Goal: Task Accomplishment & Management: Use online tool/utility

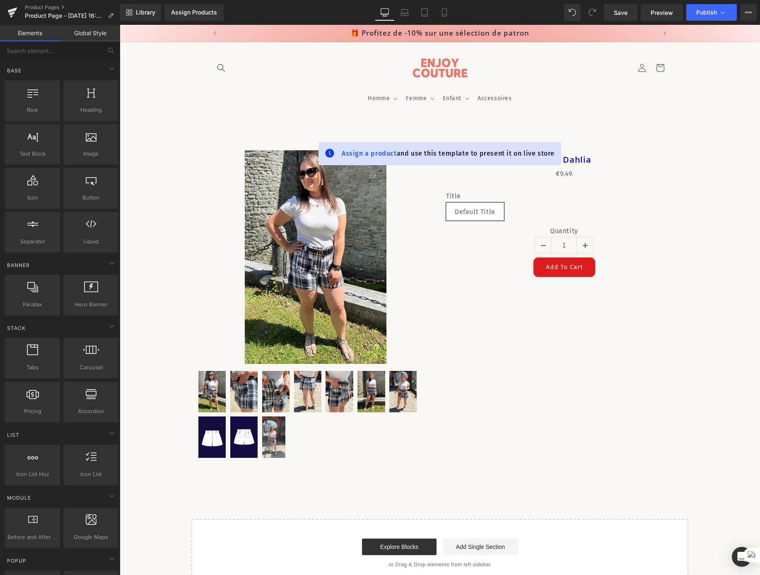
click at [89, 34] on link "Global Style" at bounding box center [90, 33] width 60 height 17
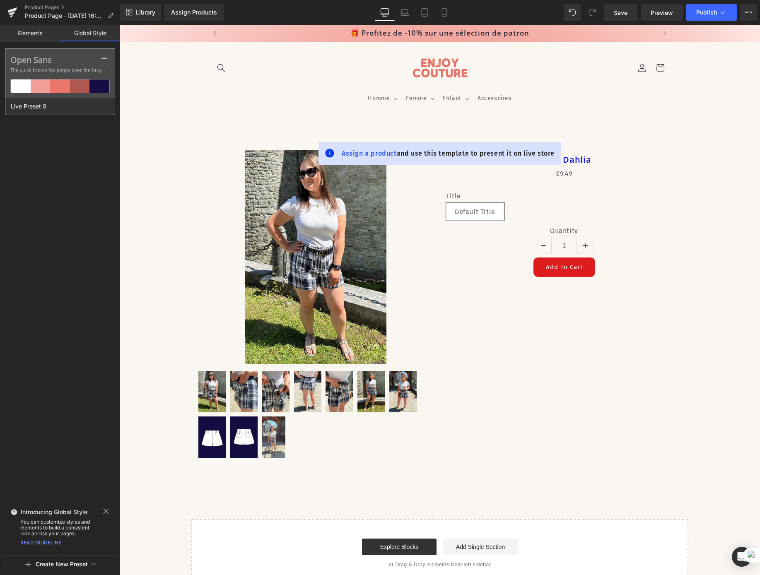
click at [64, 85] on div at bounding box center [60, 86] width 20 height 13
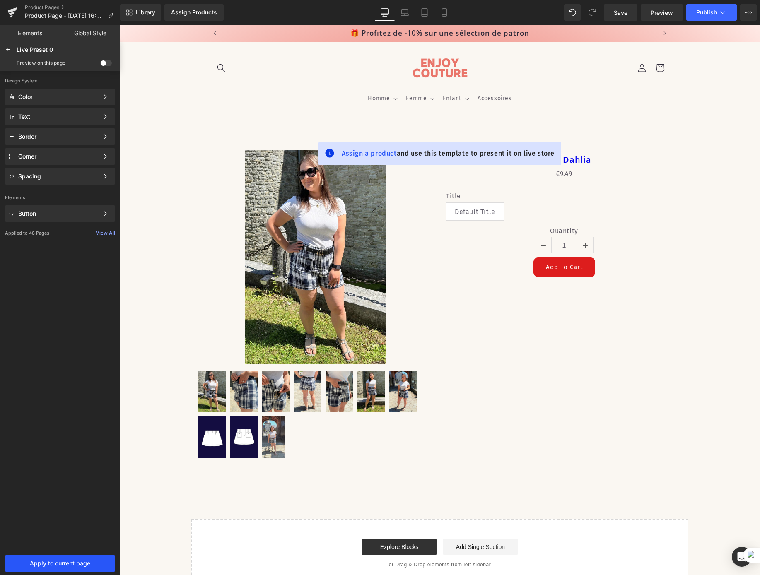
click at [88, 561] on span "Apply to current page" at bounding box center [60, 563] width 100 height 7
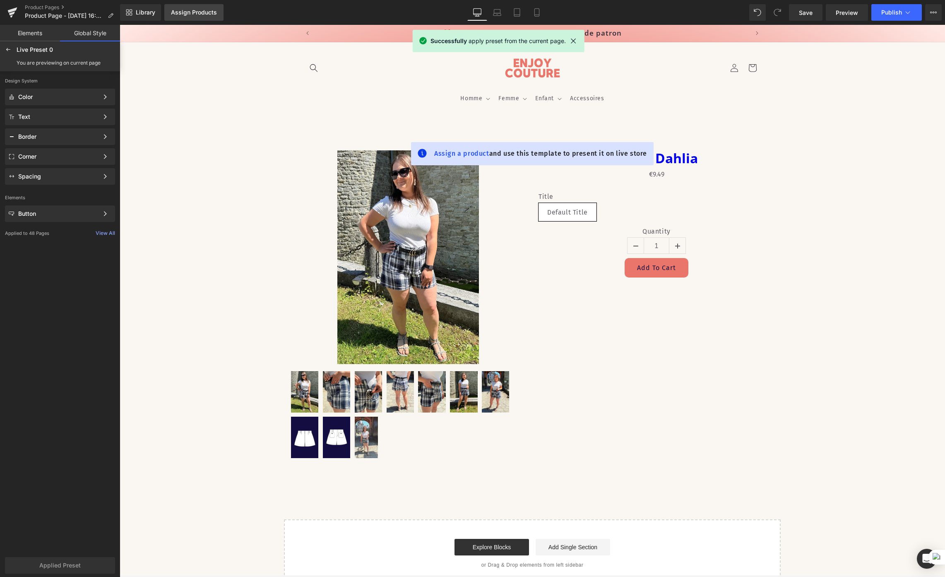
click at [201, 12] on div "Assign Products" at bounding box center [194, 12] width 46 height 7
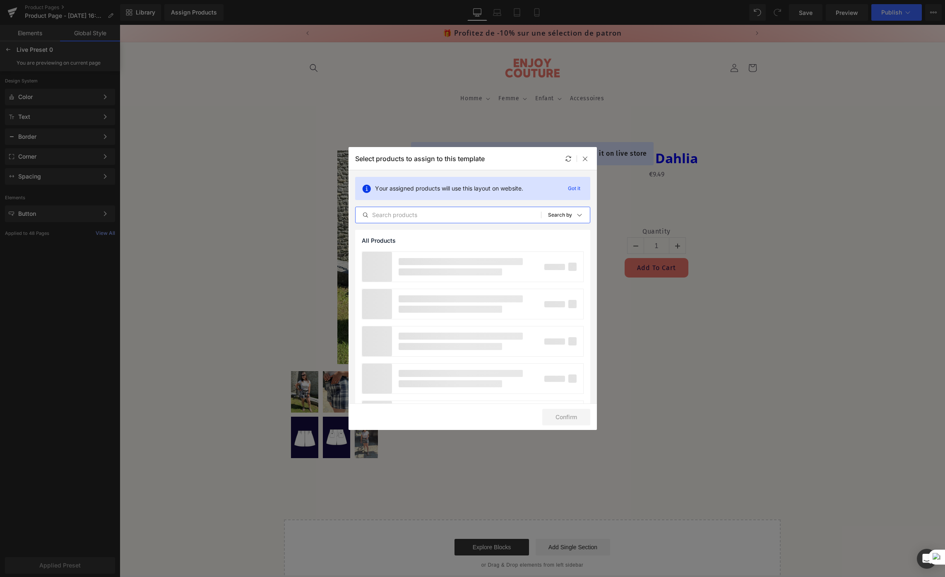
click at [414, 215] on input "text" at bounding box center [449, 215] width 186 height 10
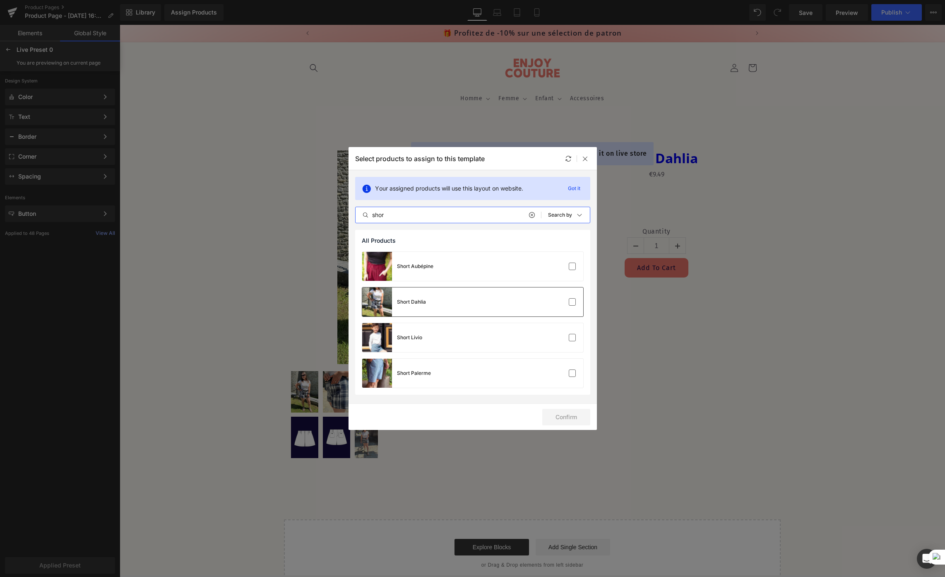
type input "shor"
click at [509, 304] on div "Short Dahlia" at bounding box center [472, 301] width 221 height 29
click at [583, 419] on button "Confirm" at bounding box center [567, 417] width 48 height 17
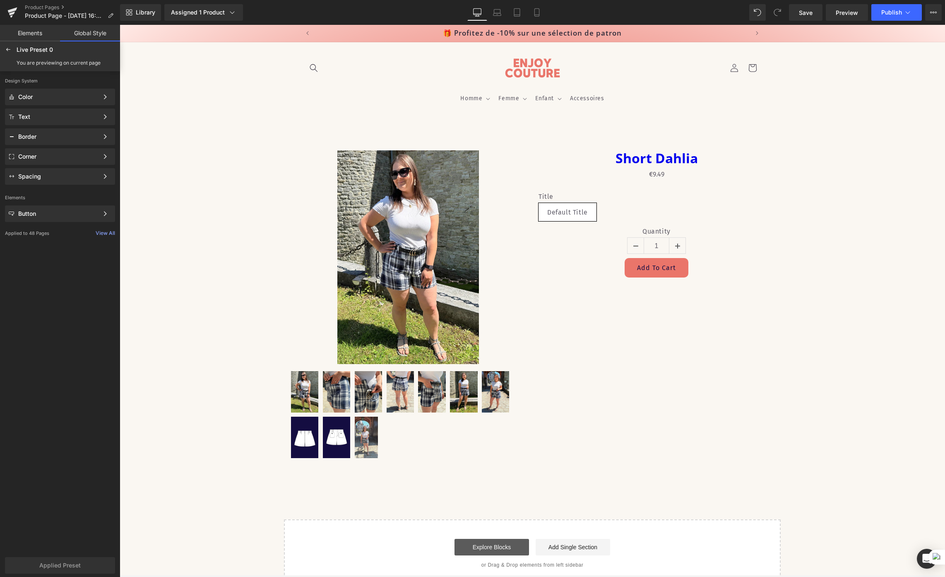
click at [508, 548] on link "Explore Blocks" at bounding box center [492, 547] width 75 height 17
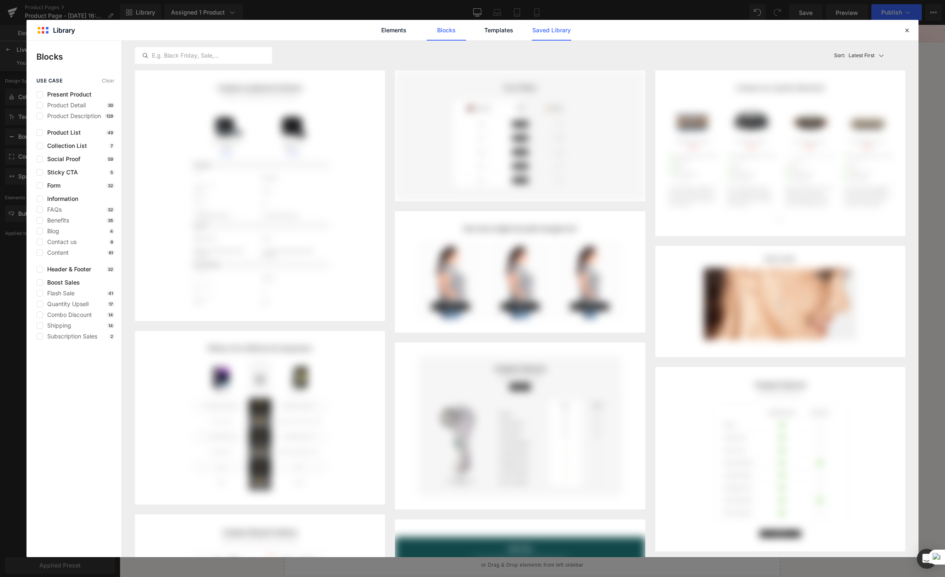
click at [538, 35] on link "Saved Library" at bounding box center [551, 30] width 39 height 21
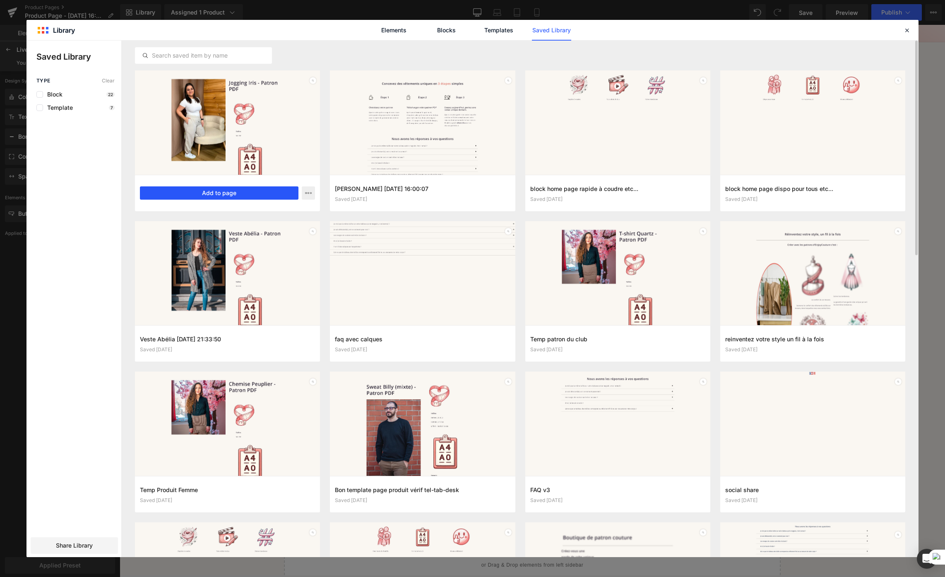
click at [243, 195] on button "Add to page" at bounding box center [219, 192] width 159 height 13
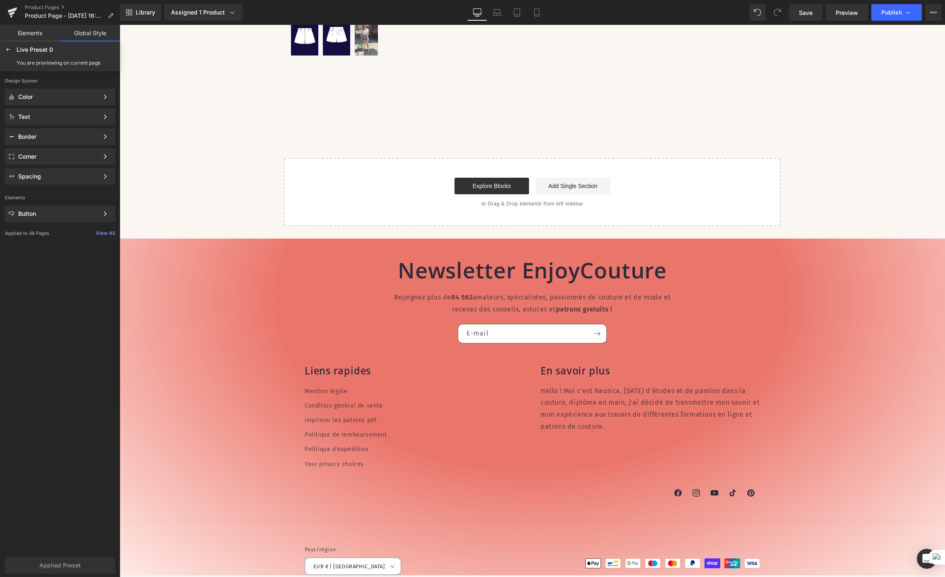
scroll to position [412, 0]
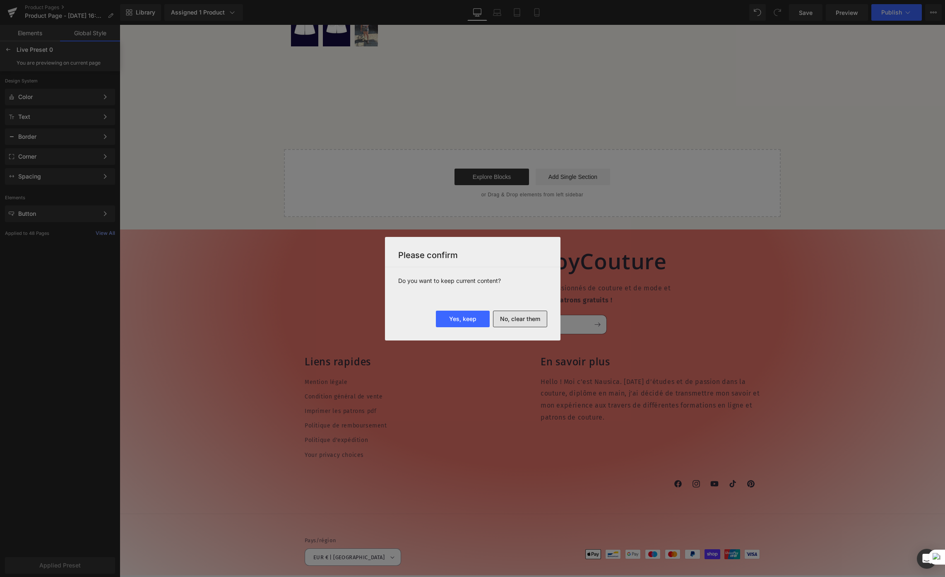
click at [525, 318] on button "No, clear them" at bounding box center [520, 319] width 54 height 17
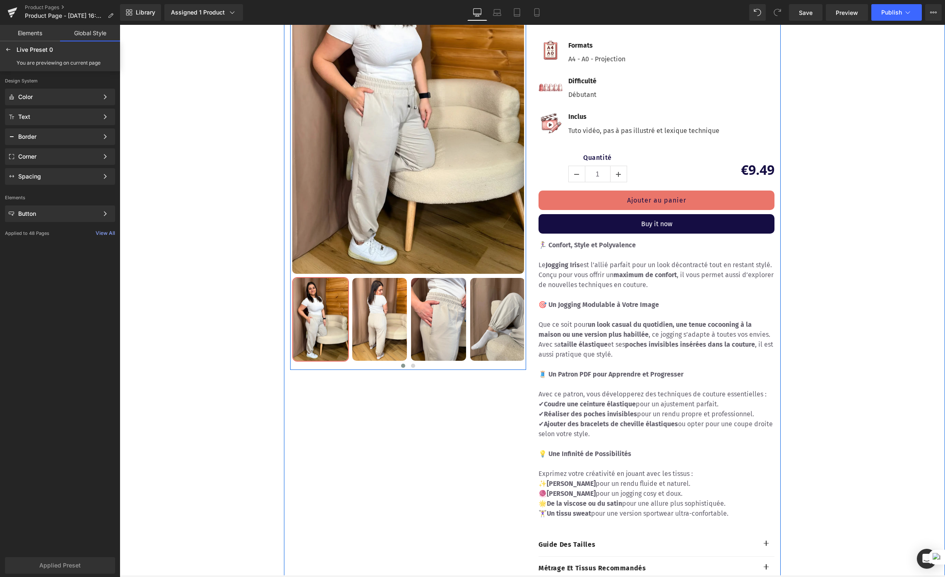
scroll to position [0, 0]
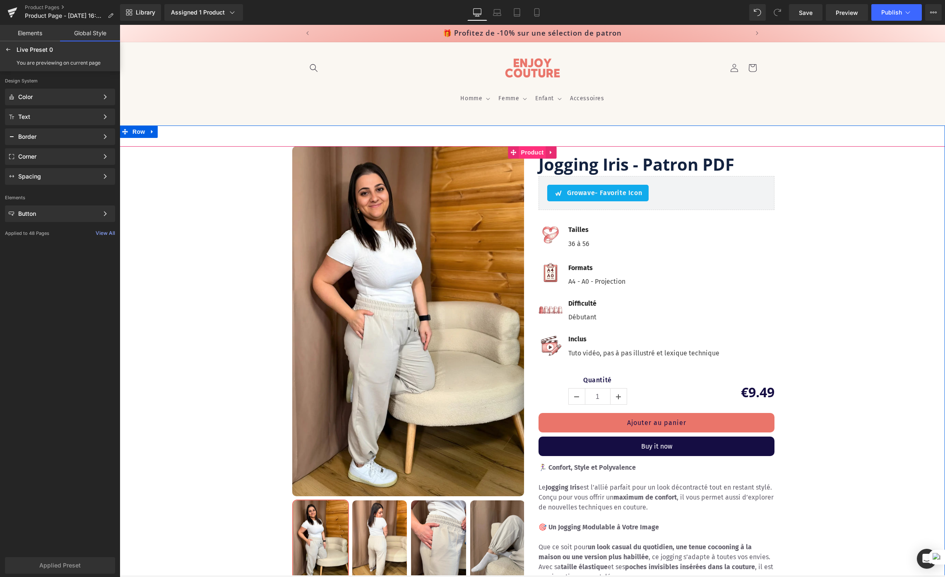
click at [531, 149] on span "Product" at bounding box center [532, 152] width 27 height 12
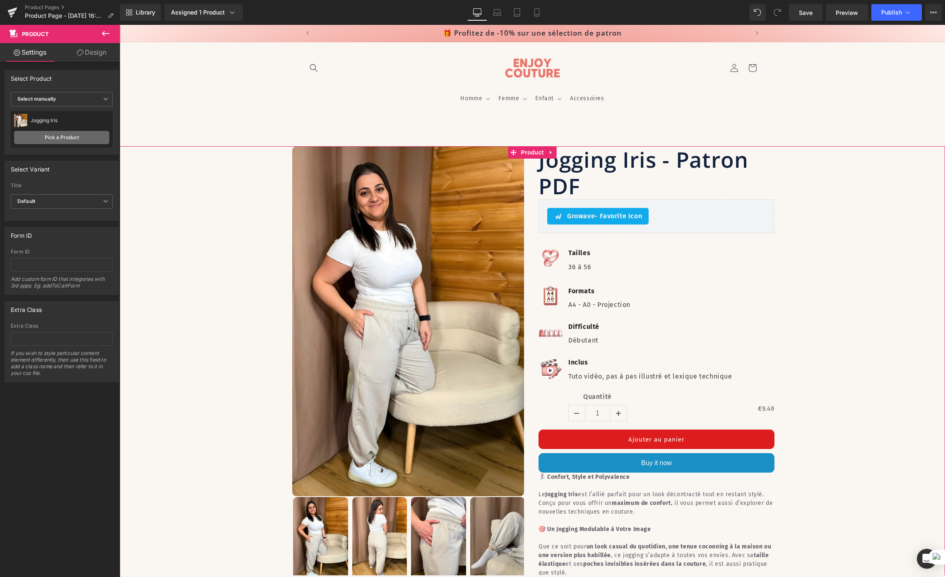
click at [71, 134] on link "Pick a Product" at bounding box center [61, 137] width 95 height 13
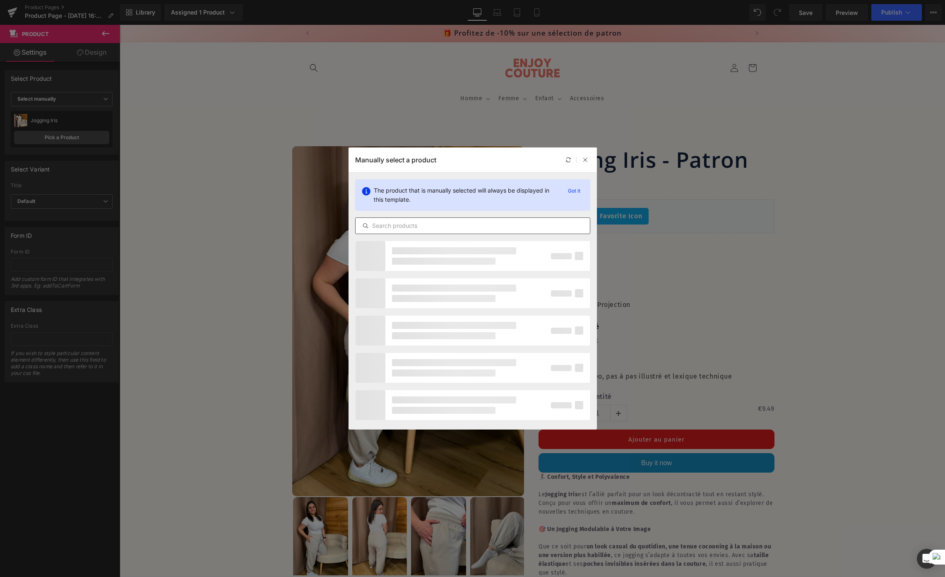
click at [463, 225] on input "text" at bounding box center [473, 226] width 234 height 10
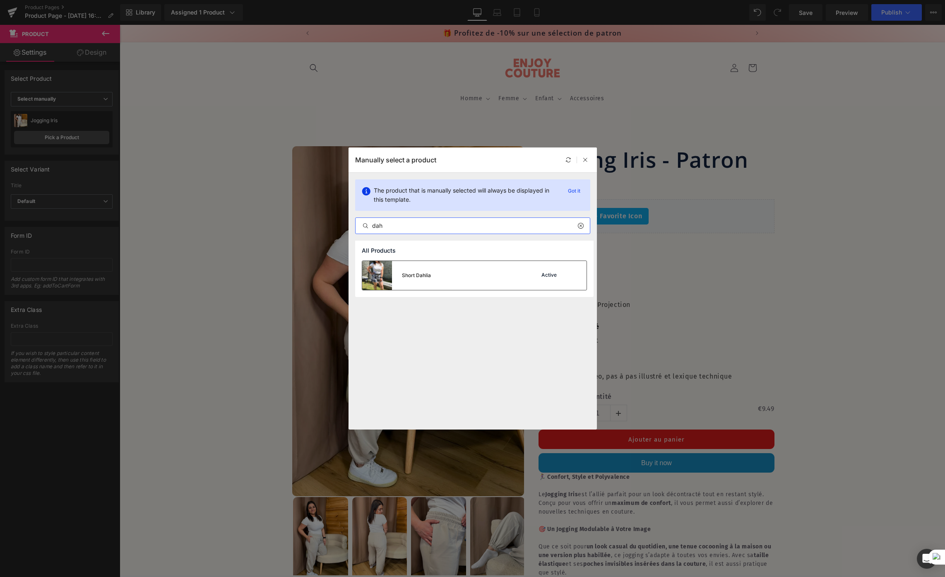
type input "dah"
click at [513, 281] on div "Short Dahlia Active" at bounding box center [474, 275] width 224 height 29
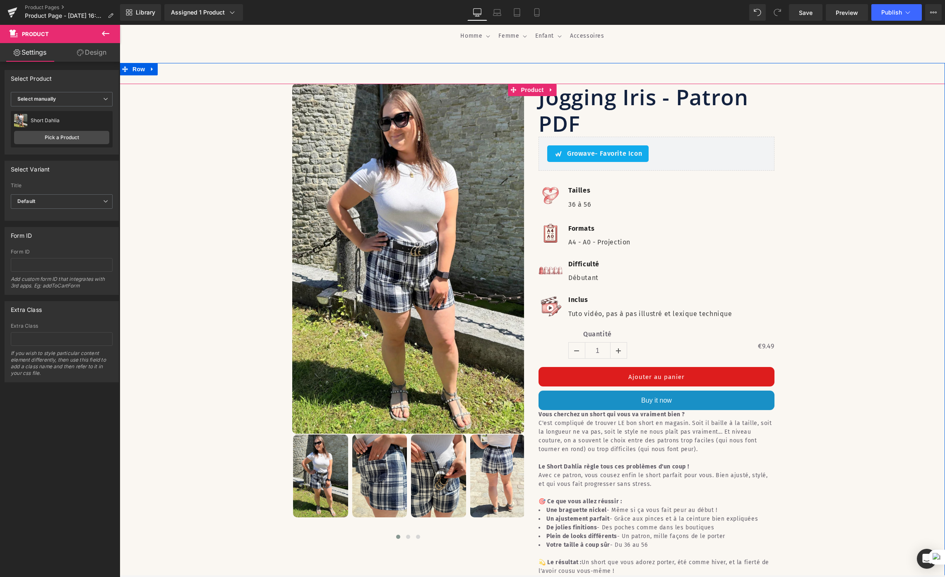
scroll to position [52, 0]
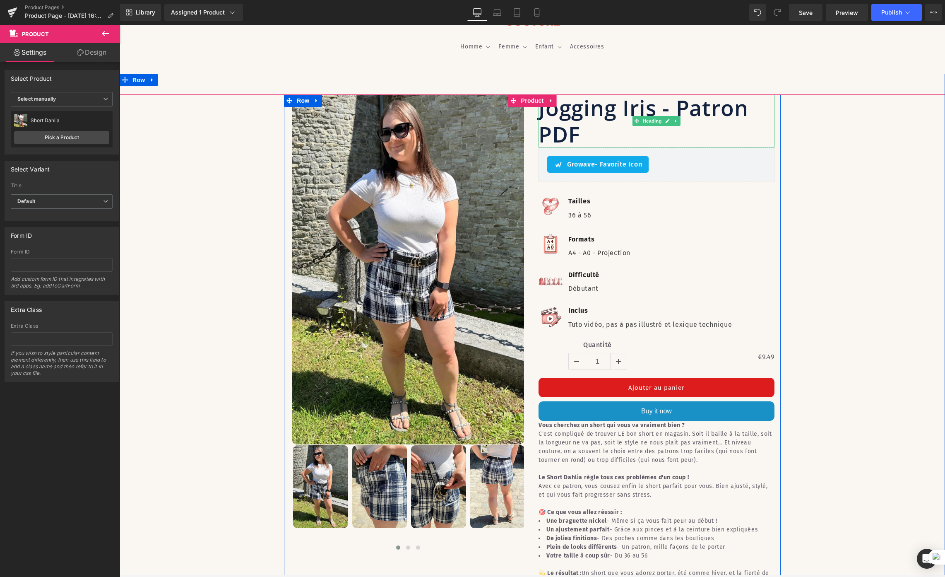
click at [612, 109] on h1 "Jogging Iris - Patron PDF" at bounding box center [657, 120] width 236 height 53
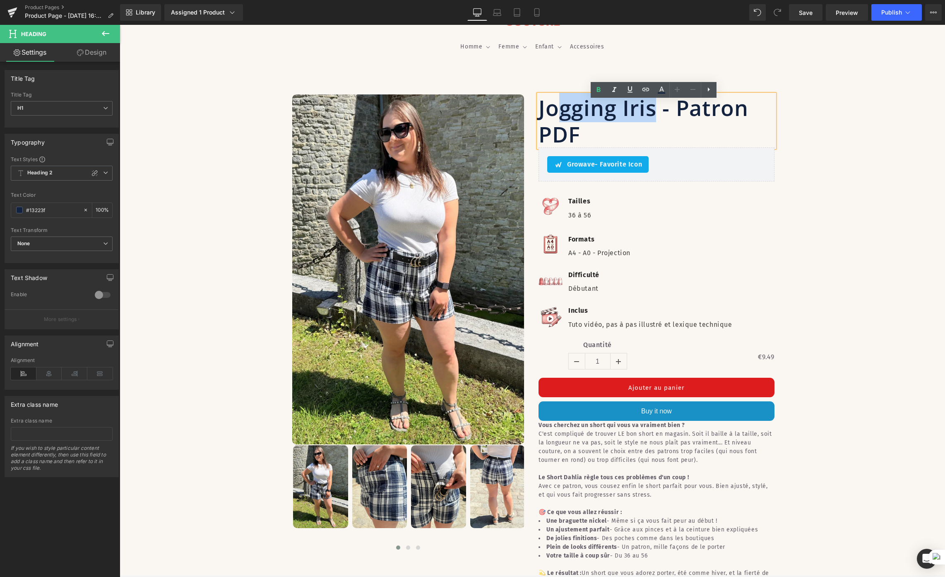
drag, startPoint x: 624, startPoint y: 111, endPoint x: 554, endPoint y: 112, distance: 70.4
click at [555, 112] on h1 "Jogging Iris - Patron PDF" at bounding box center [657, 120] width 236 height 53
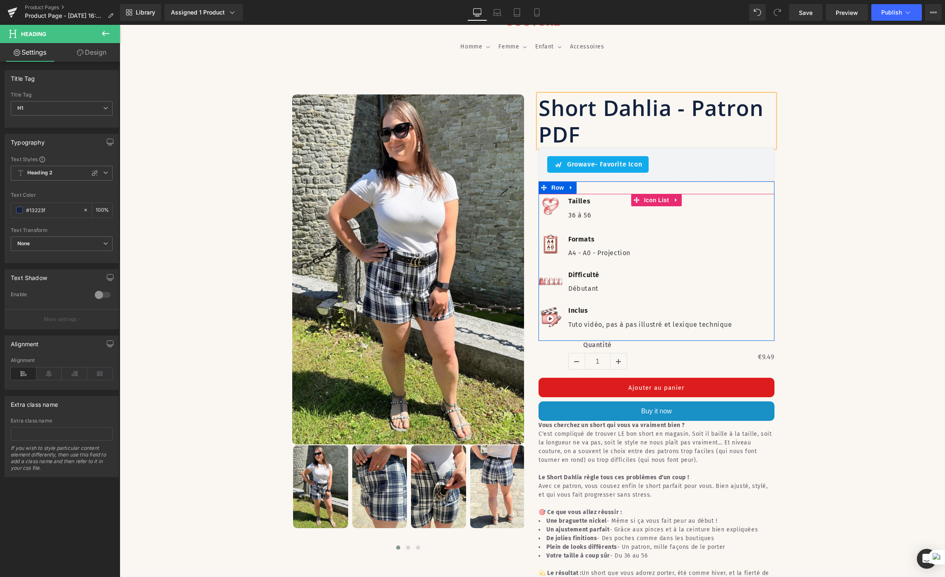
click at [594, 283] on p "Débutant" at bounding box center [651, 288] width 164 height 11
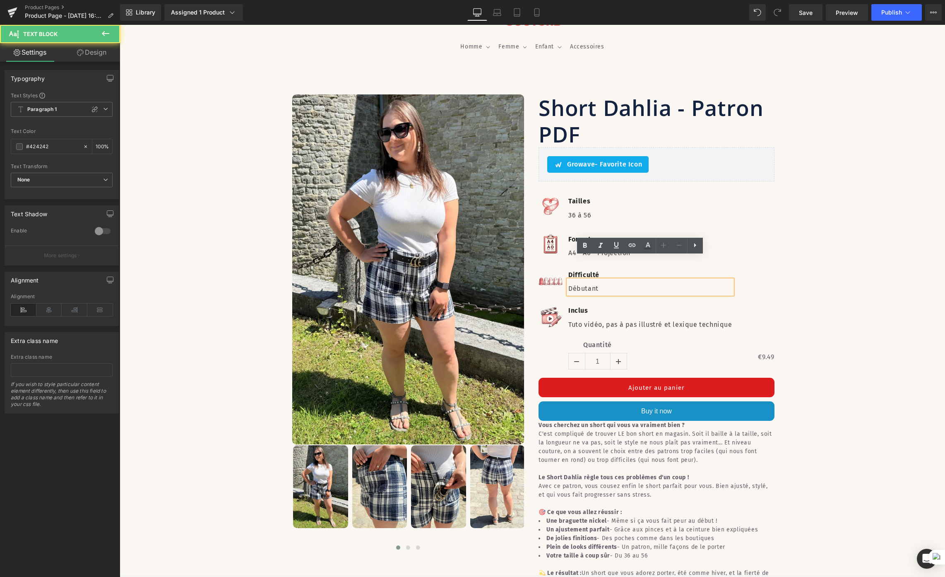
click at [579, 283] on p "Débutant" at bounding box center [651, 288] width 164 height 11
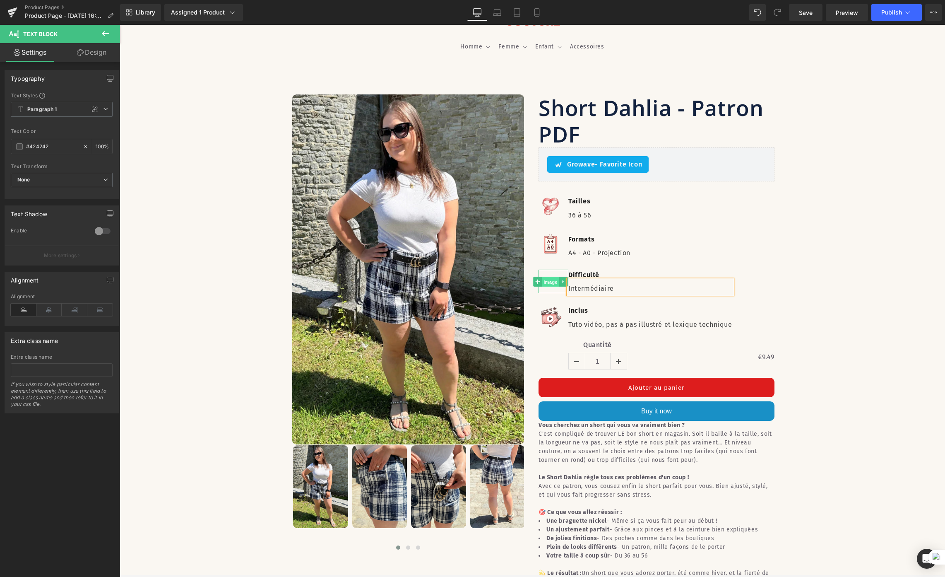
click at [544, 277] on span "Image" at bounding box center [550, 282] width 17 height 10
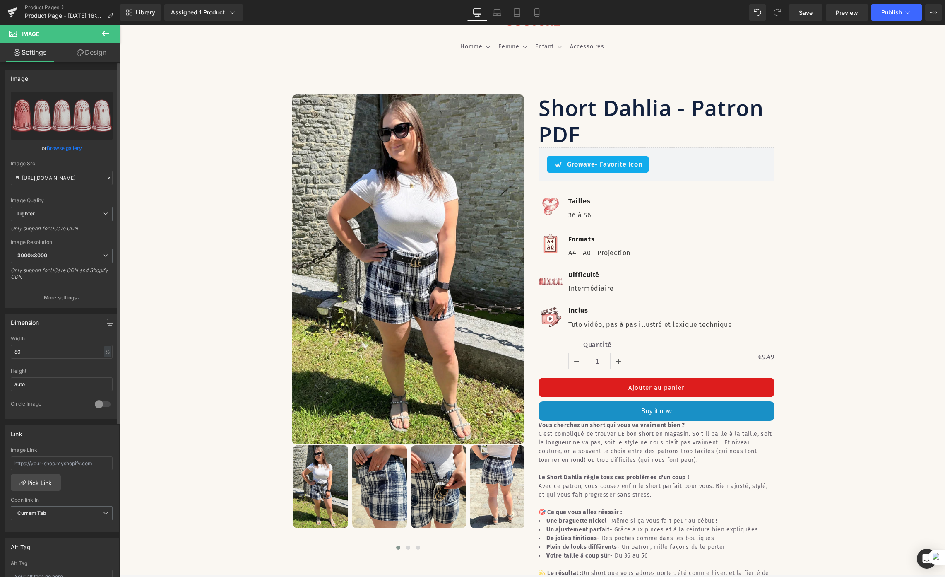
click at [59, 145] on link "Browse gallery" at bounding box center [64, 148] width 35 height 14
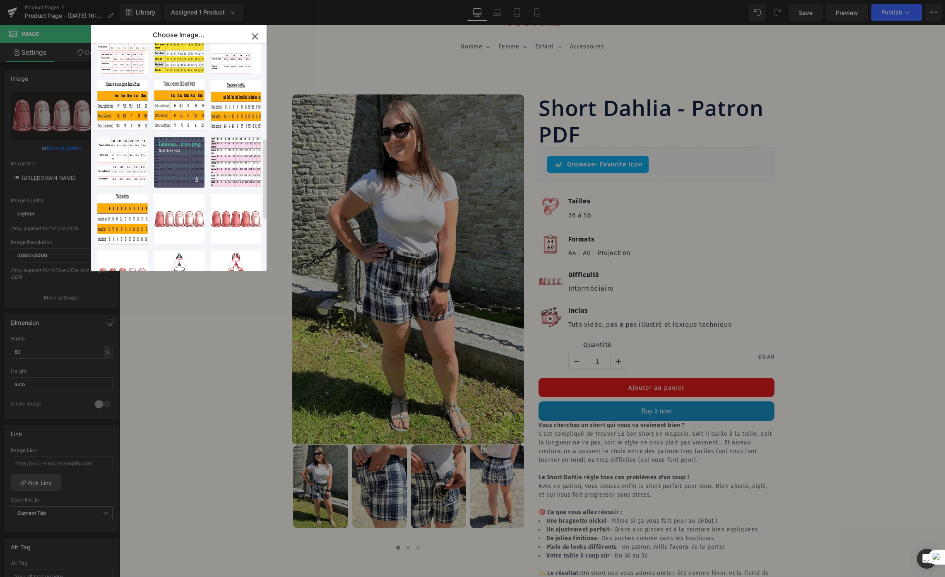
scroll to position [296, 0]
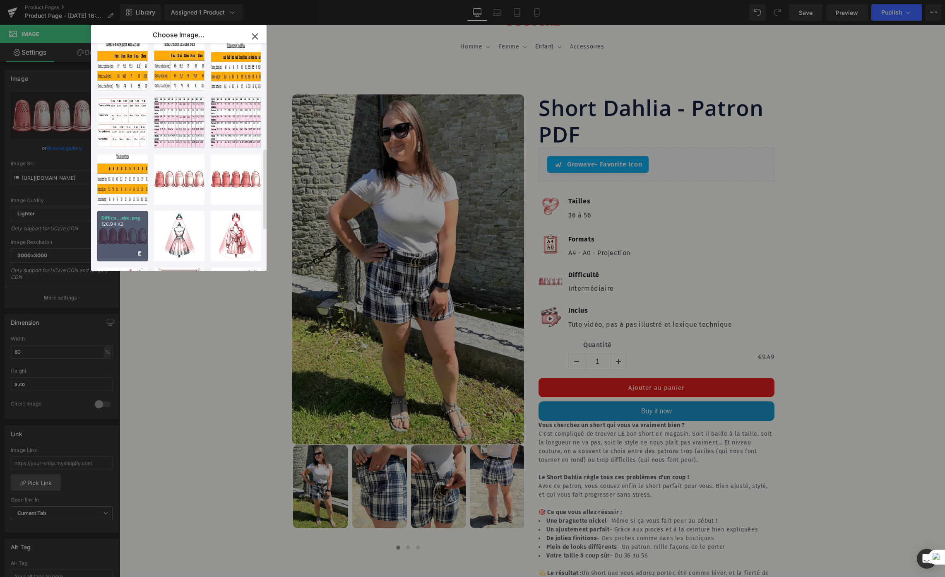
click at [124, 236] on div "Difficu...aire.png 126.94 KB" at bounding box center [122, 236] width 51 height 51
type input "[URL][DOMAIN_NAME]"
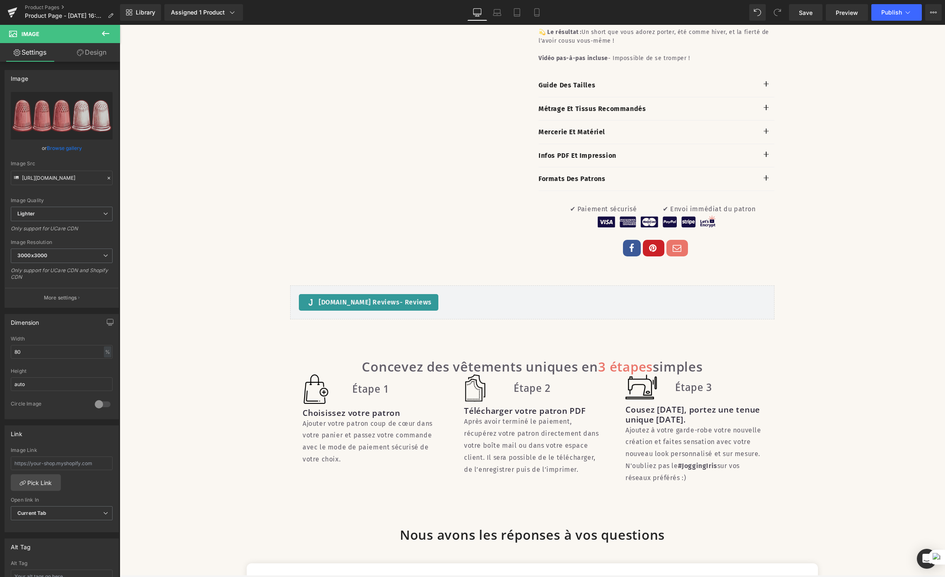
scroll to position [720, 0]
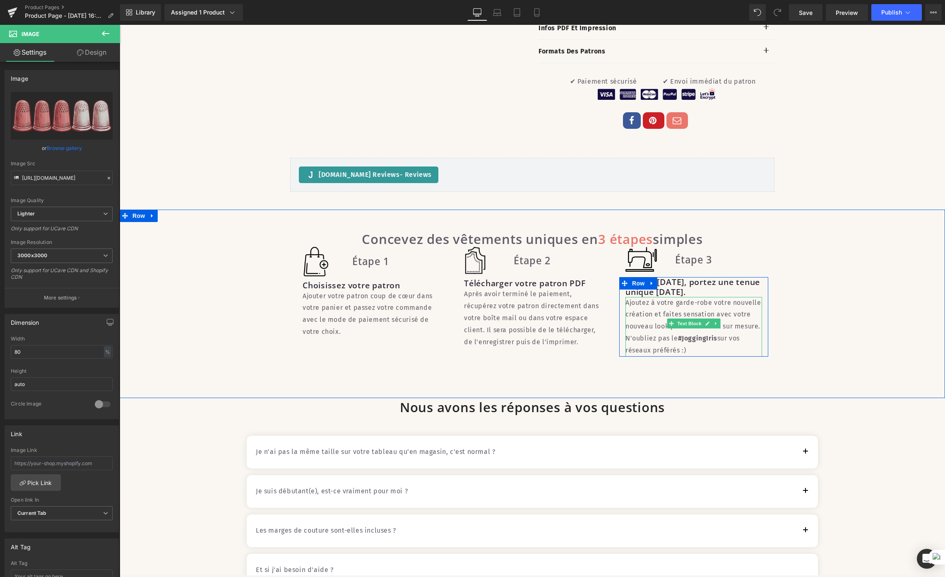
click at [683, 342] on strong "#JoggingIris" at bounding box center [697, 338] width 39 height 8
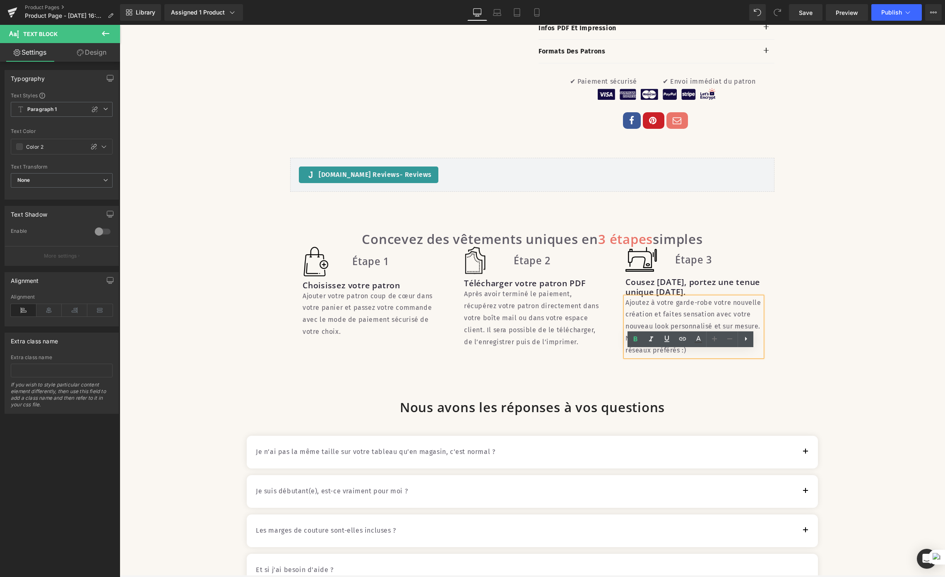
drag, startPoint x: 675, startPoint y: 388, endPoint x: 708, endPoint y: 387, distance: 32.7
click at [708, 342] on strong "#JoggingIris" at bounding box center [697, 338] width 39 height 8
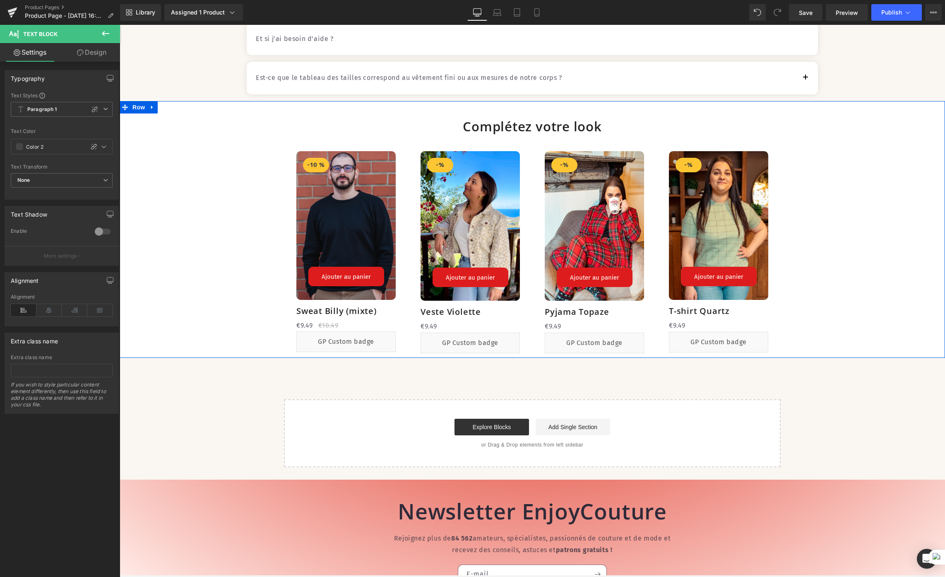
scroll to position [1262, 0]
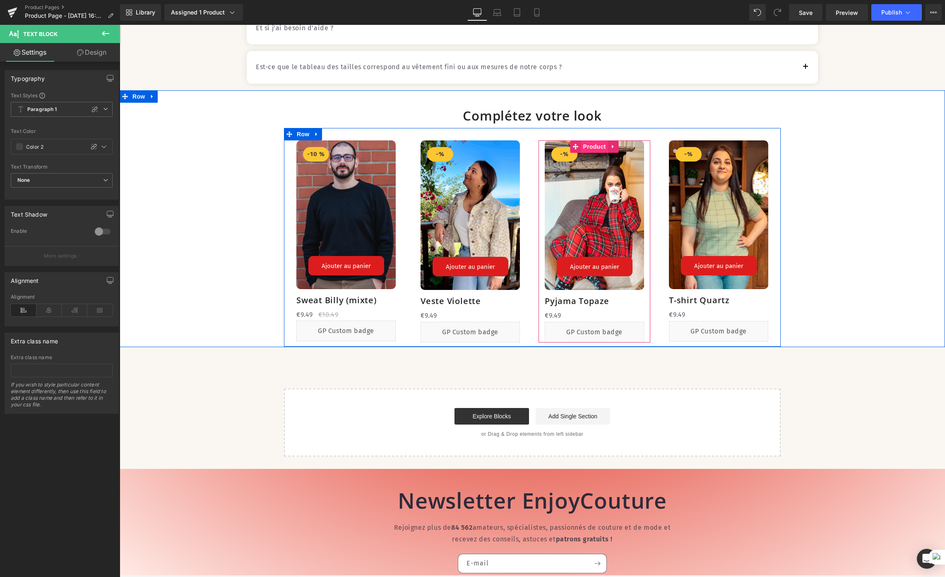
click at [586, 153] on span "Product" at bounding box center [594, 146] width 27 height 12
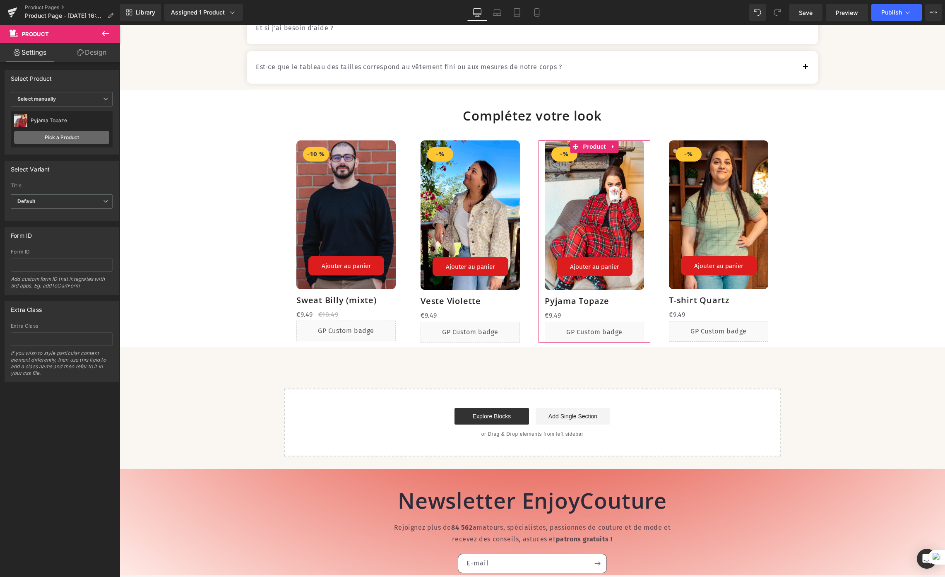
click at [46, 136] on link "Pick a Product" at bounding box center [61, 137] width 95 height 13
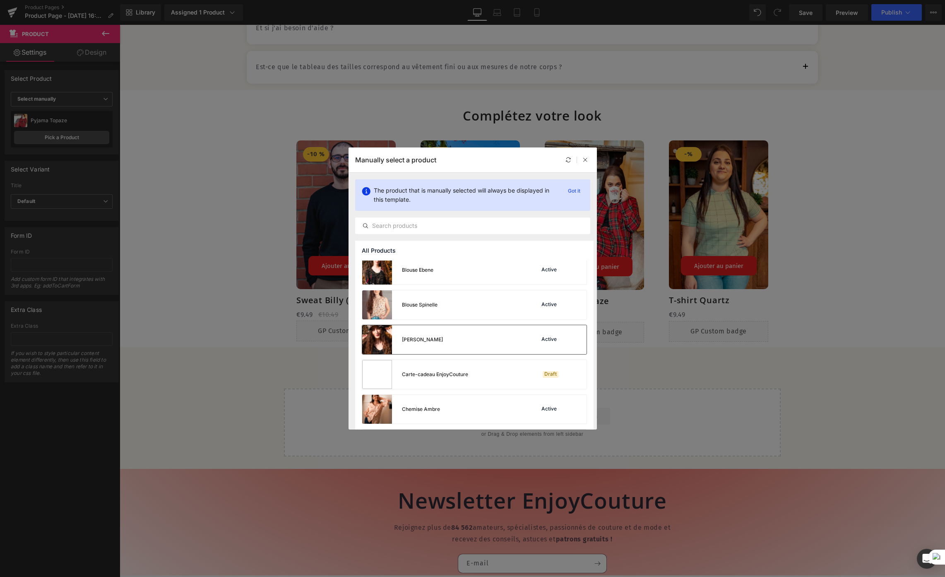
scroll to position [139, 0]
click at [459, 306] on div "Blouse Spinelle Active" at bounding box center [474, 310] width 224 height 29
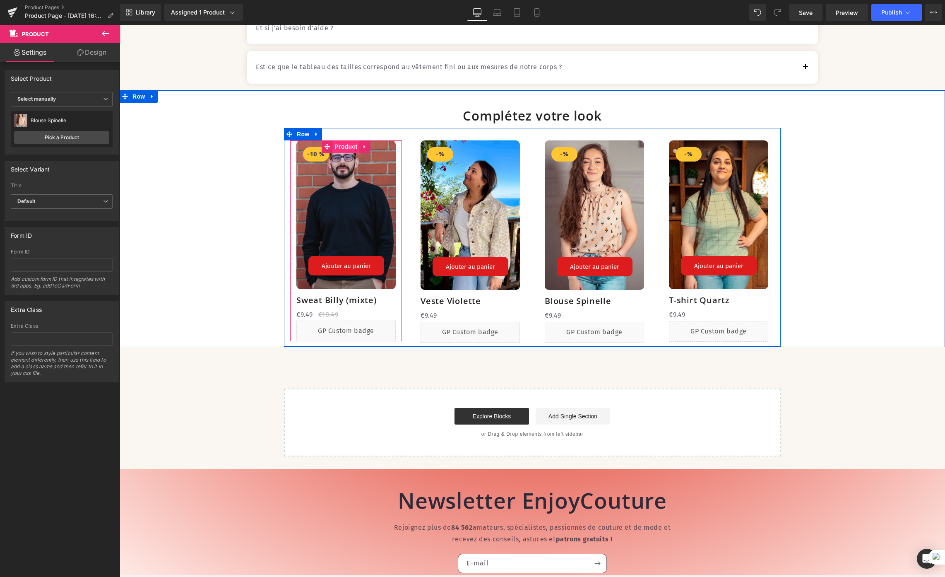
click at [335, 153] on span "Product" at bounding box center [346, 146] width 27 height 12
click at [342, 153] on span "Product" at bounding box center [346, 146] width 27 height 12
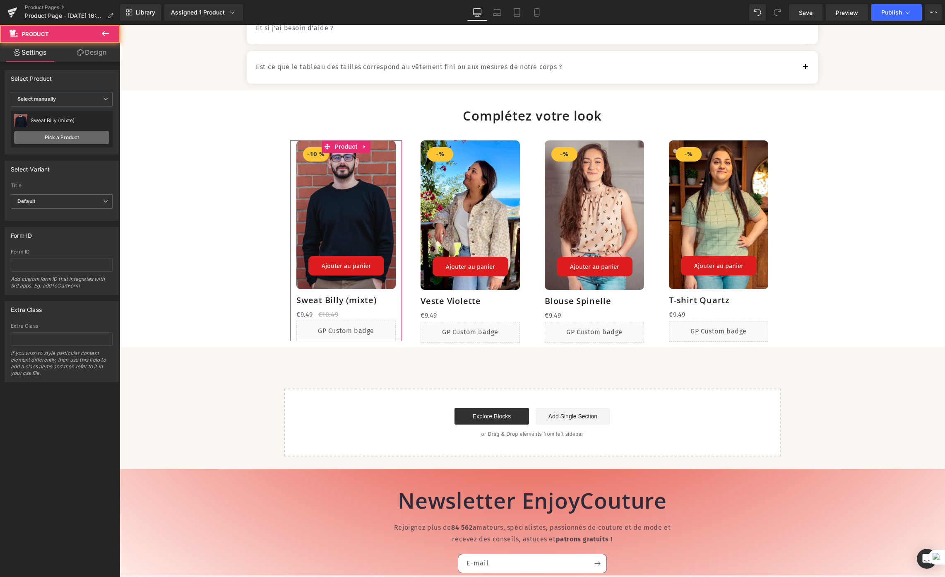
click at [67, 137] on link "Pick a Product" at bounding box center [61, 137] width 95 height 13
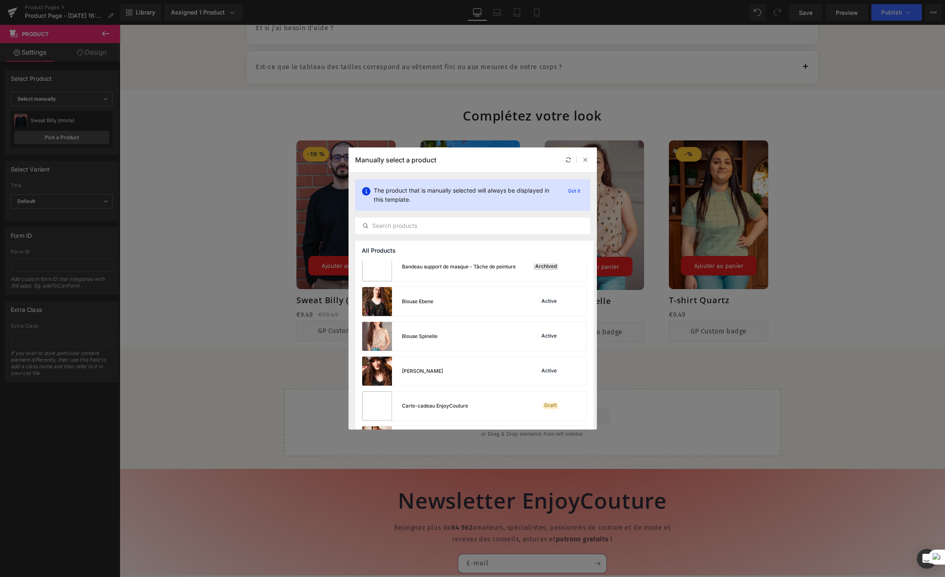
scroll to position [108, 0]
click at [454, 309] on div "Blouse Ebene Active" at bounding box center [474, 306] width 224 height 29
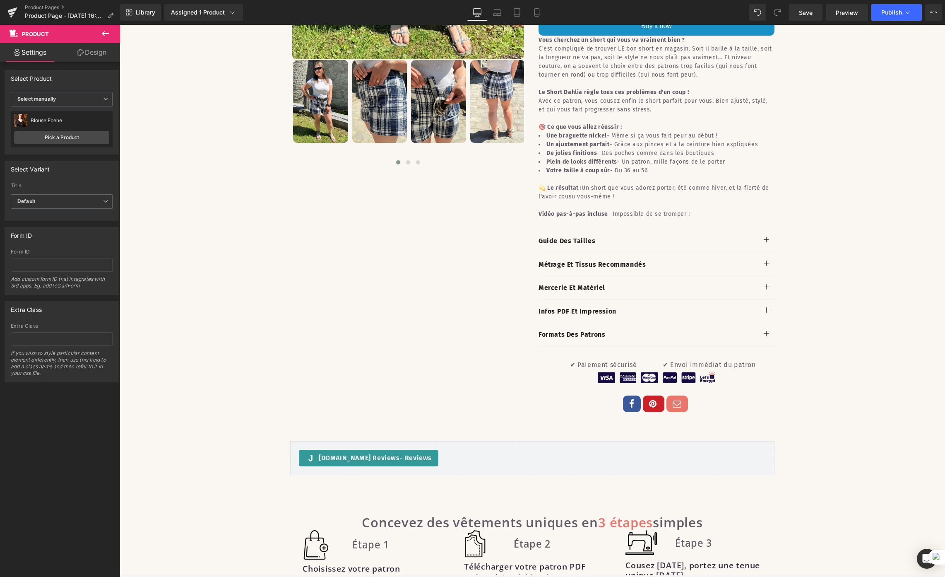
scroll to position [299, 0]
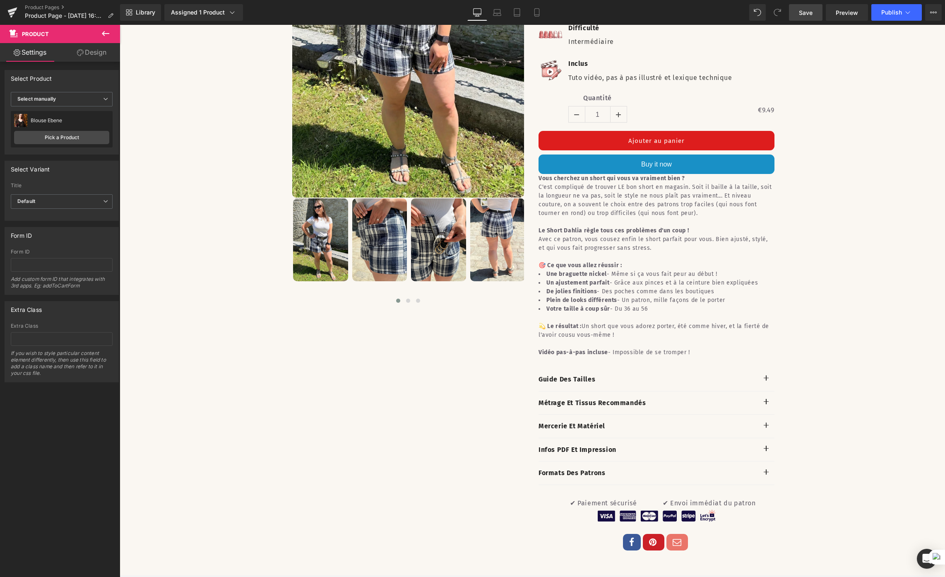
click at [760, 11] on span "Save" at bounding box center [806, 12] width 14 height 9
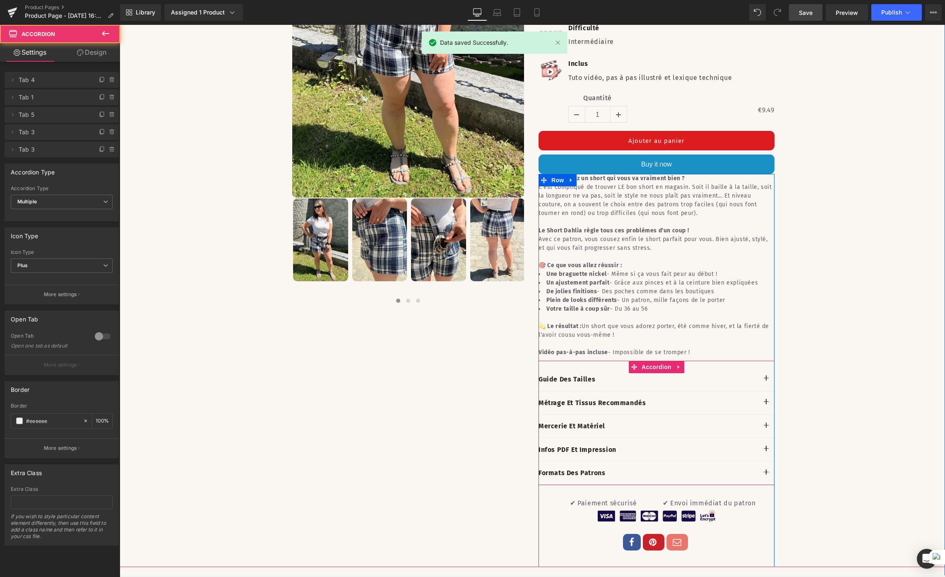
click at [760, 381] on span "button" at bounding box center [767, 381] width 0 height 0
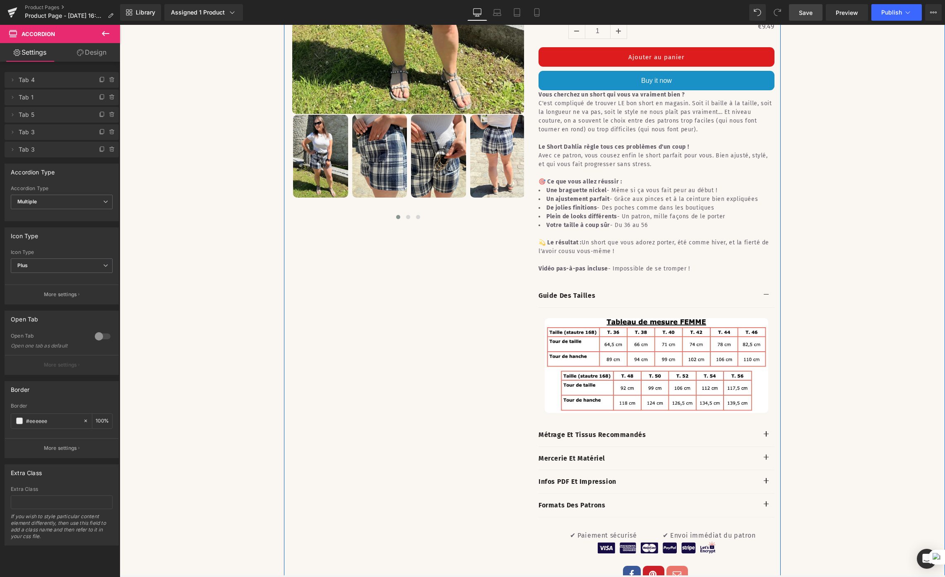
scroll to position [425, 0]
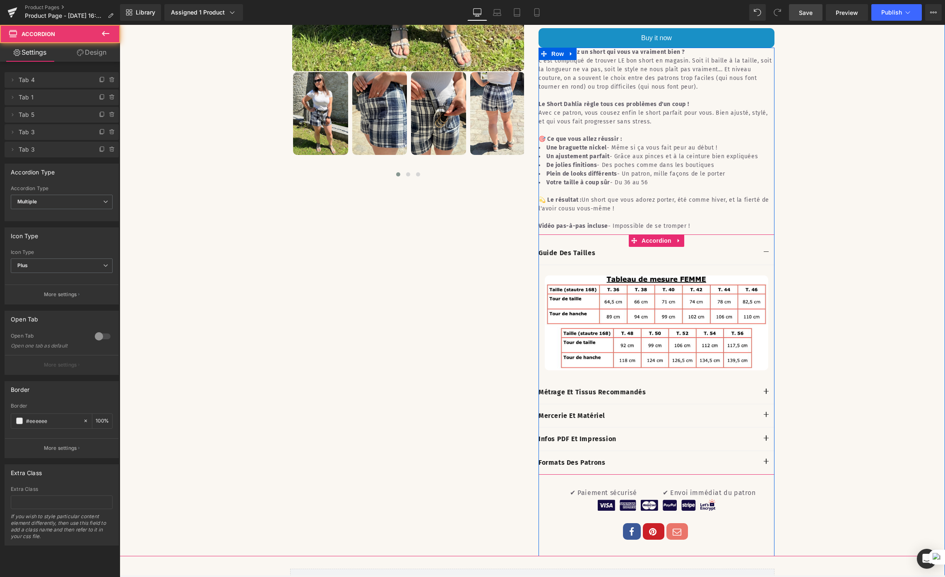
click at [760, 394] on span "button" at bounding box center [767, 394] width 0 height 0
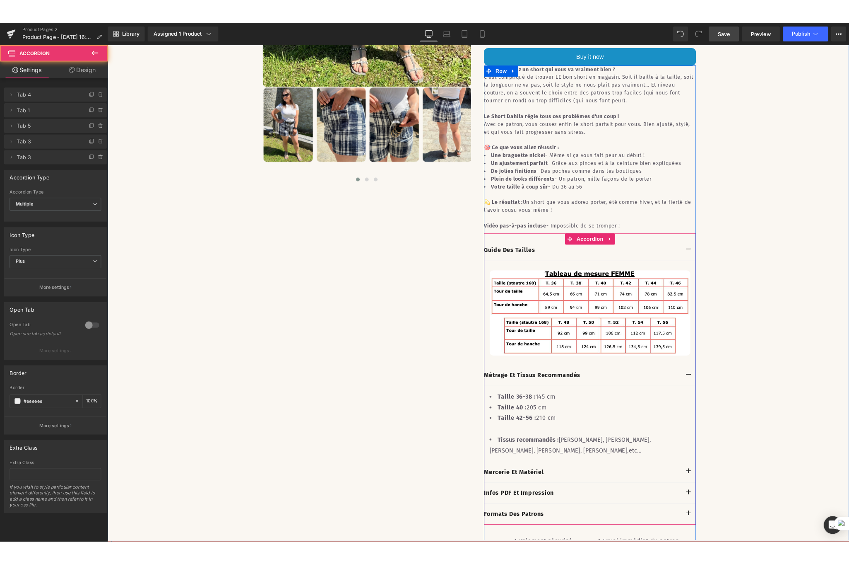
scroll to position [643, 0]
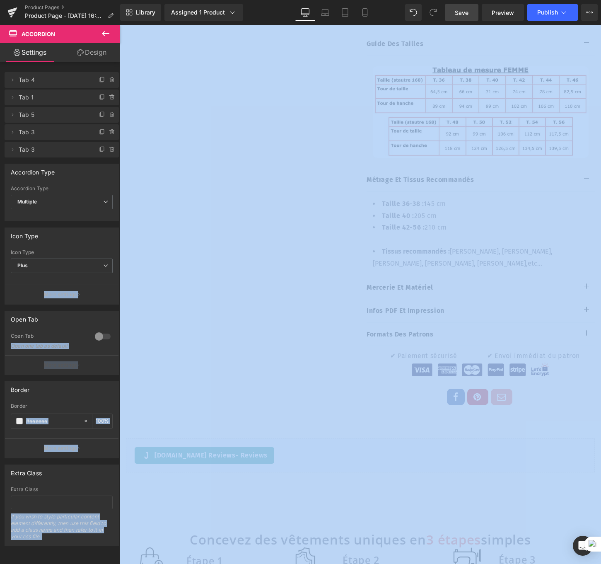
drag, startPoint x: -1, startPoint y: 274, endPoint x: -142, endPoint y: 272, distance: 141.6
click at [0, 272] on html "Product You are previewing how the Live Preset 0 will restyle your page. You ca…" at bounding box center [300, 282] width 601 height 564
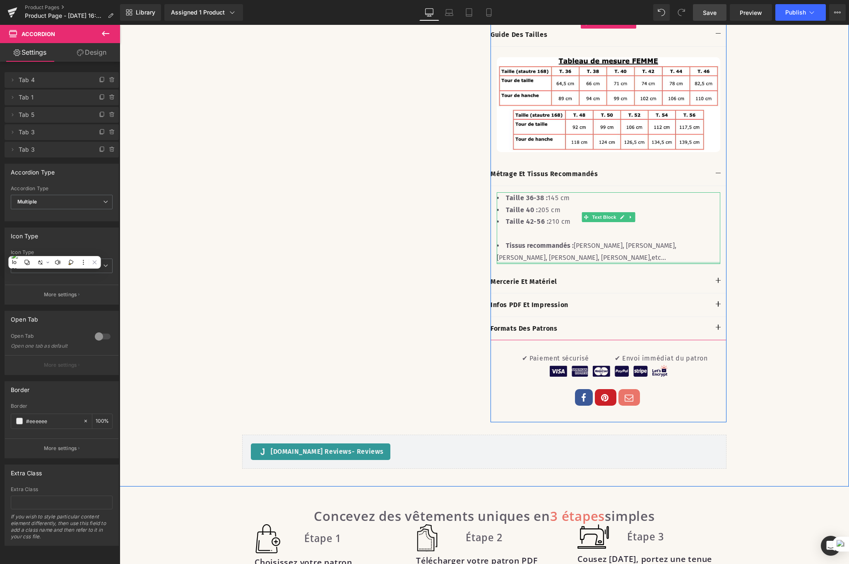
click at [535, 261] on article "Taille 36-38 : 145 cm Taille 40 : 205 cm Taille 42-56 : 210 cm Tissus recommand…" at bounding box center [609, 228] width 236 height 84
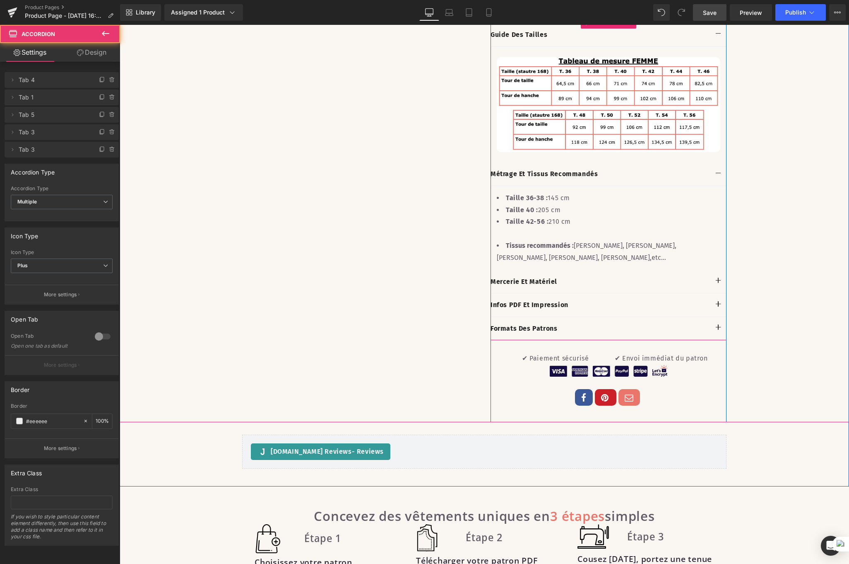
scroll to position [597, 0]
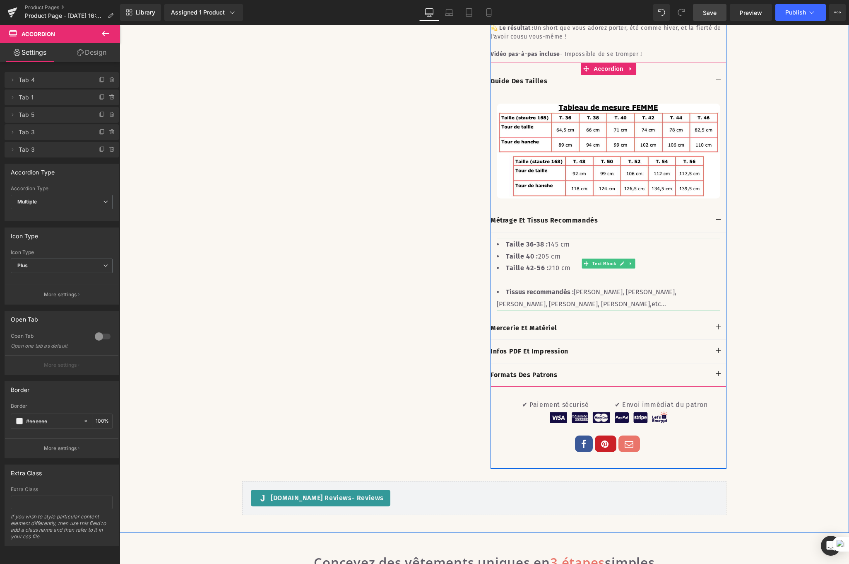
click at [574, 274] on li "Taille 42-56 : 210 cm" at bounding box center [609, 268] width 224 height 12
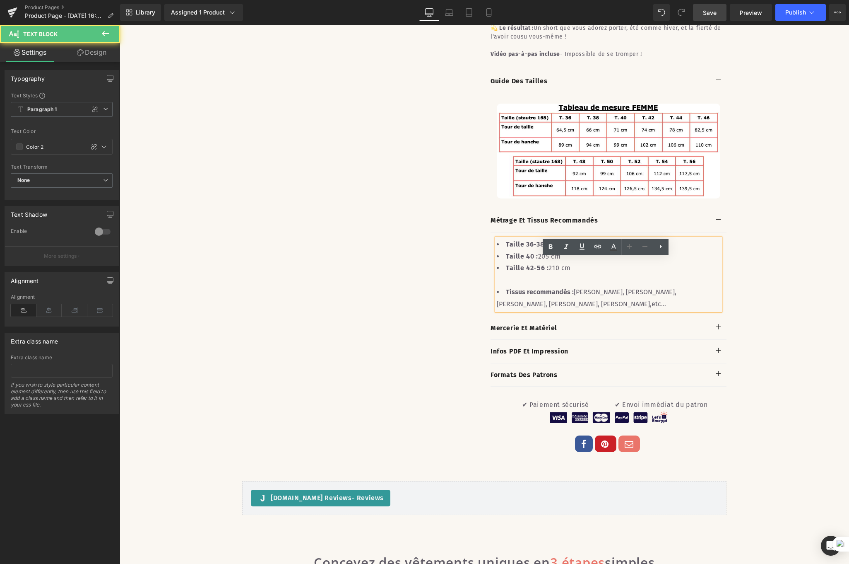
click at [573, 274] on li "Taille 42-56 : 210 cm" at bounding box center [609, 268] width 224 height 12
drag, startPoint x: 568, startPoint y: 283, endPoint x: 500, endPoint y: 262, distance: 70.7
click at [500, 262] on ul "Taille 36-38 : 145 cm Taille 40 : 205 cm Taille 42-56 : 210 cm" at bounding box center [609, 257] width 224 height 36
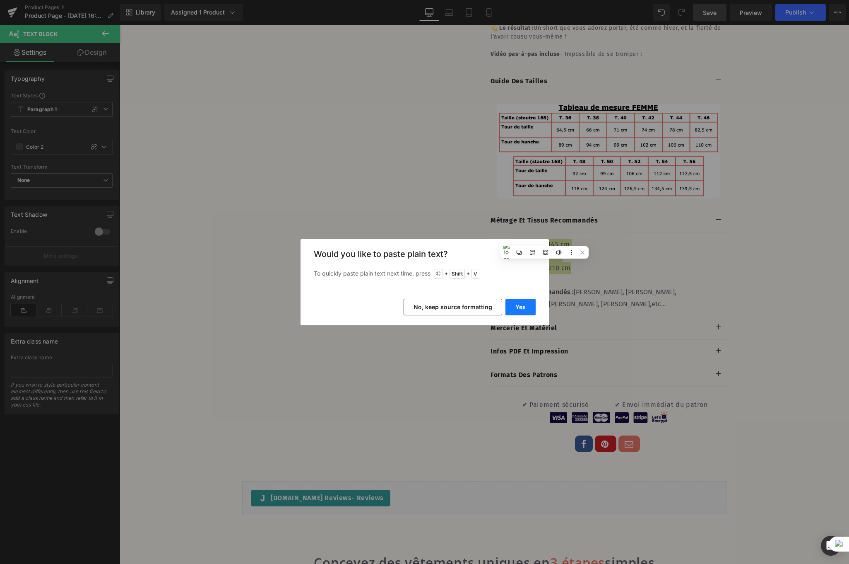
click at [520, 306] on button "Yes" at bounding box center [521, 307] width 30 height 17
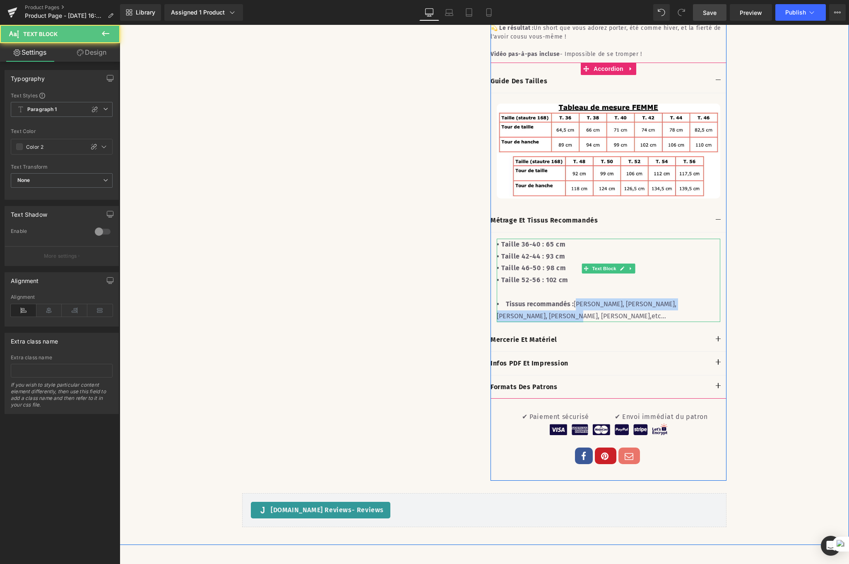
drag, startPoint x: 572, startPoint y: 312, endPoint x: 713, endPoint y: 315, distance: 141.2
click at [713, 315] on li "Tissus recommandés : [PERSON_NAME], [PERSON_NAME], satin, [PERSON_NAME], [PERSO…" at bounding box center [609, 310] width 224 height 24
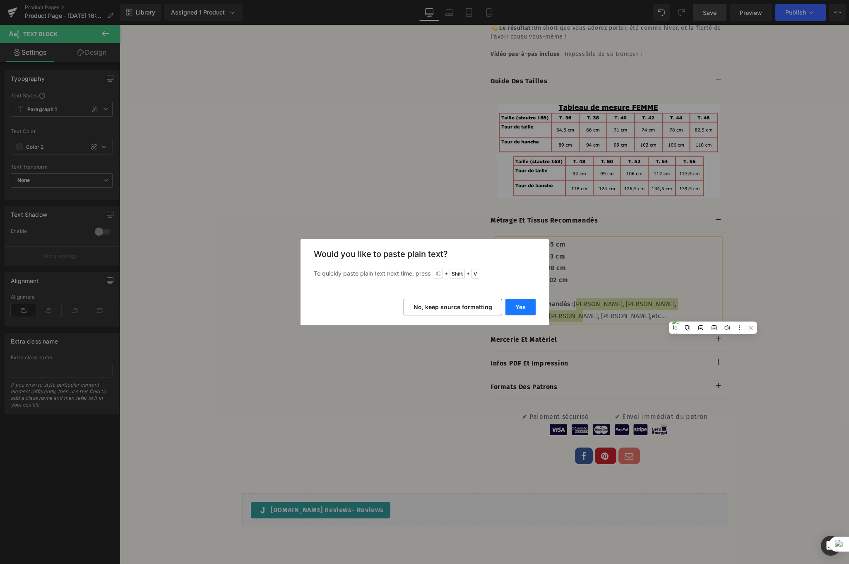
drag, startPoint x: 516, startPoint y: 309, endPoint x: 403, endPoint y: 285, distance: 116.4
click at [516, 309] on button "Yes" at bounding box center [521, 307] width 30 height 17
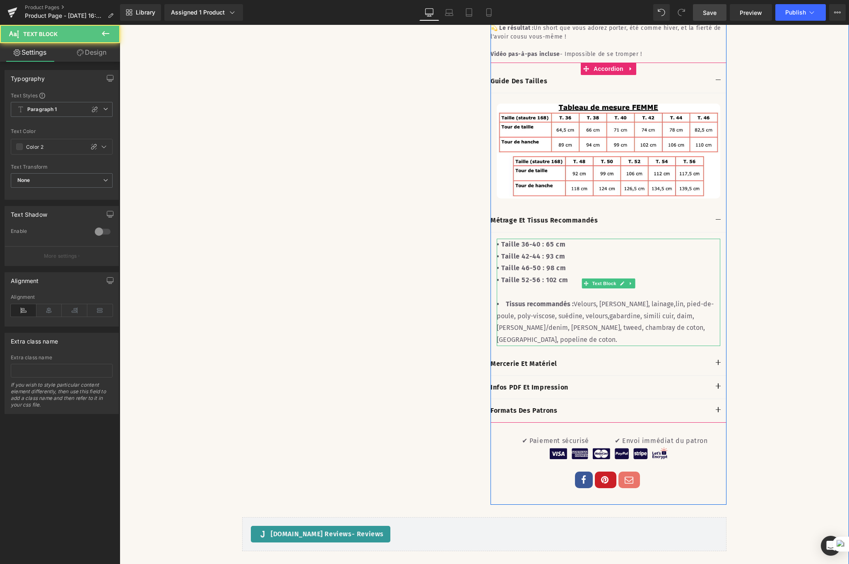
click at [606, 324] on span "Velours, [PERSON_NAME], lainage,lin, pied-de-poule, poly-viscose, suédine, velo…" at bounding box center [605, 321] width 217 height 43
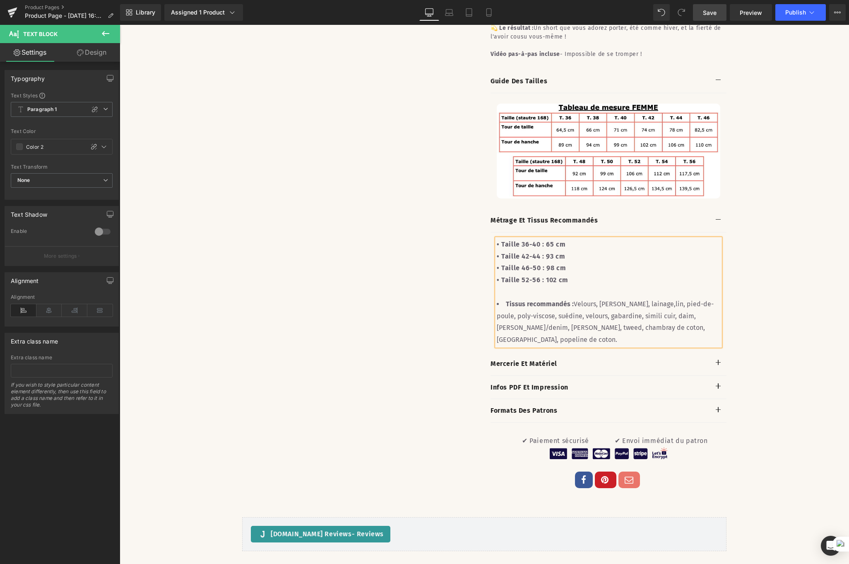
click at [545, 343] on li "Tissus recommandés : [PERSON_NAME], [PERSON_NAME], lainage,lin, pied-de-poule, …" at bounding box center [609, 322] width 224 height 48
drag, startPoint x: 538, startPoint y: 261, endPoint x: 544, endPoint y: 264, distance: 6.7
click at [544, 248] on b "• Taille 36-40 : 65 cm" at bounding box center [531, 244] width 69 height 8
click at [534, 248] on b "• Taille 36-40 : 65 cm" at bounding box center [531, 244] width 69 height 8
drag, startPoint x: 528, startPoint y: 264, endPoint x: 495, endPoint y: 264, distance: 33.1
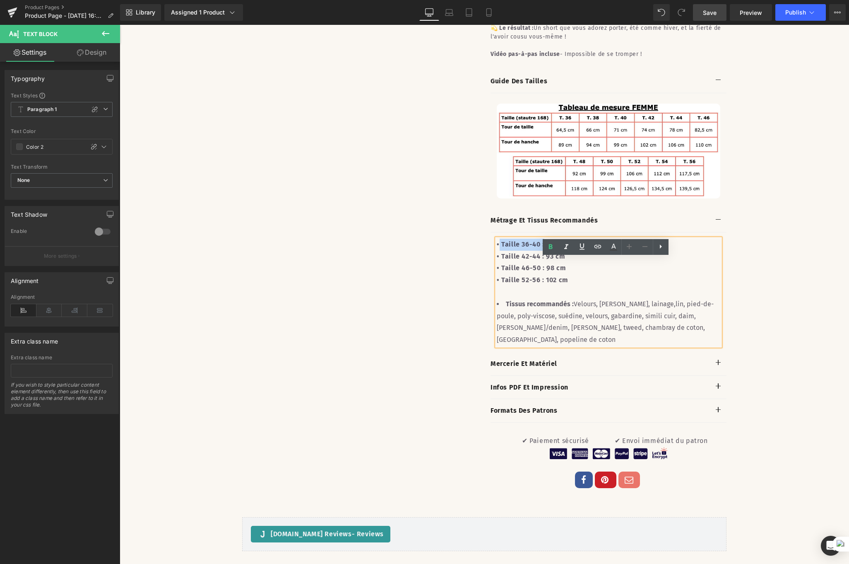
click at [497, 248] on b "• Taille 36-40 : 65 cm" at bounding box center [531, 244] width 69 height 8
click at [552, 251] on icon at bounding box center [551, 247] width 10 height 10
drag, startPoint x: 535, startPoint y: 271, endPoint x: 483, endPoint y: 277, distance: 52.9
click at [485, 277] on div "Short Dahlia - Patron PDF Heading Growave - Favorite Icon Growave Image Tailles…" at bounding box center [609, 26] width 248 height 955
click at [552, 249] on icon at bounding box center [551, 247] width 10 height 10
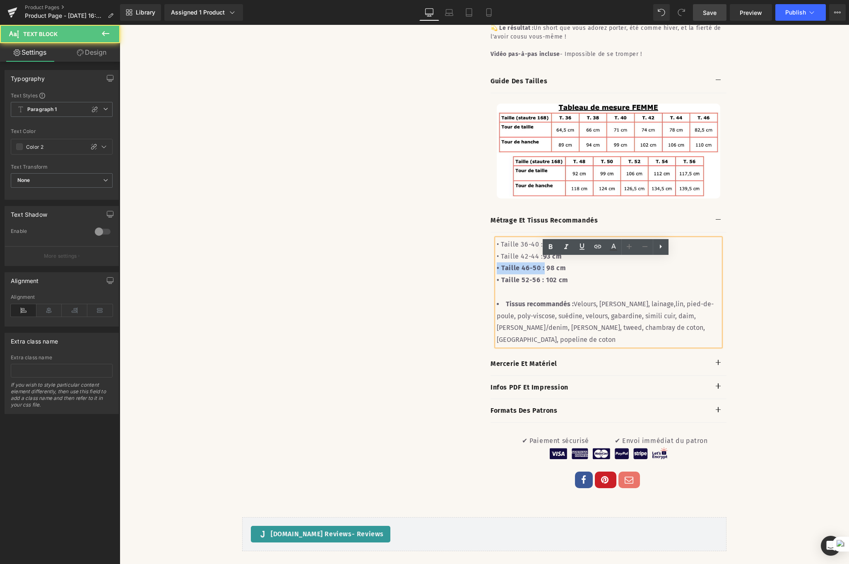
drag, startPoint x: 535, startPoint y: 282, endPoint x: 497, endPoint y: 280, distance: 38.1
click at [480, 285] on div "Sale Off (P) Image ‹" at bounding box center [484, 26] width 497 height 955
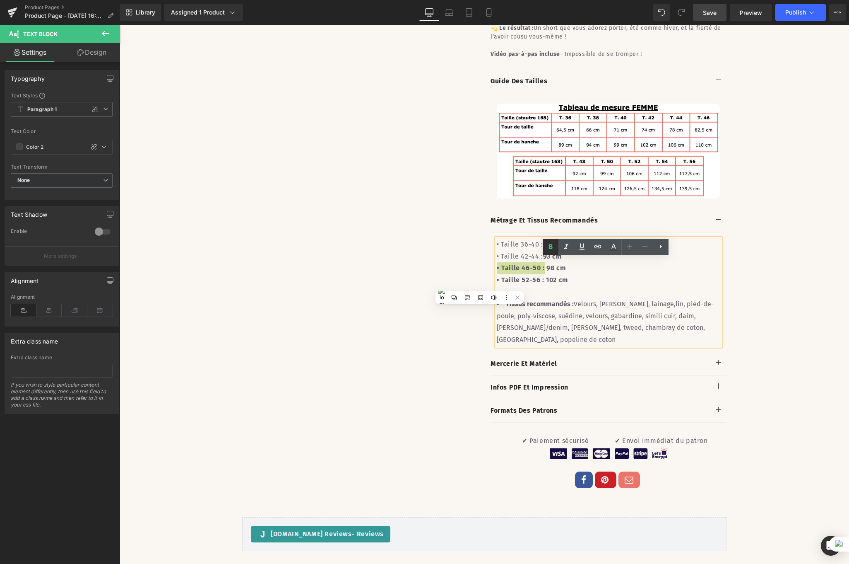
click at [549, 248] on icon at bounding box center [551, 246] width 4 height 5
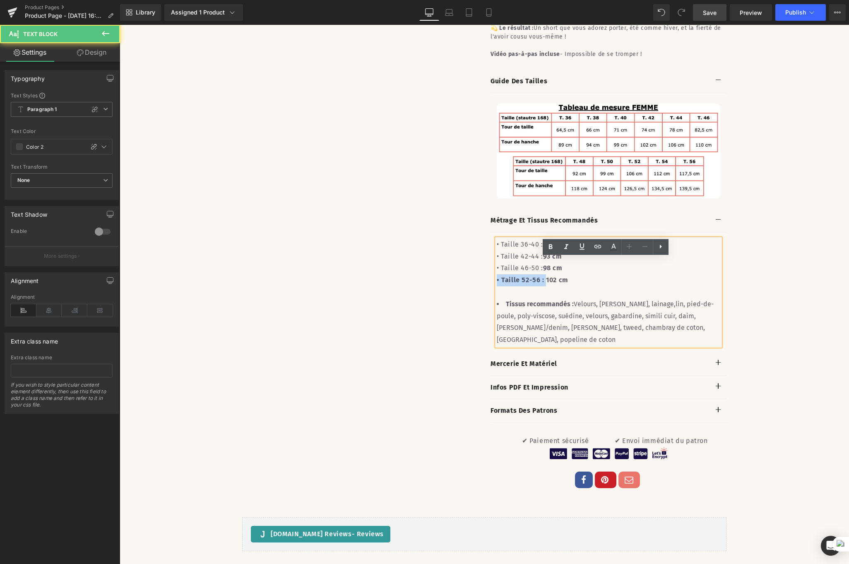
drag, startPoint x: 535, startPoint y: 291, endPoint x: 486, endPoint y: 294, distance: 48.5
click at [486, 294] on div "Short Dahlia - Patron PDF Heading Growave - Favorite Icon Growave Image Tailles…" at bounding box center [609, 26] width 248 height 955
click at [554, 249] on icon at bounding box center [551, 247] width 10 height 10
click at [711, 362] on button "button" at bounding box center [718, 363] width 17 height 23
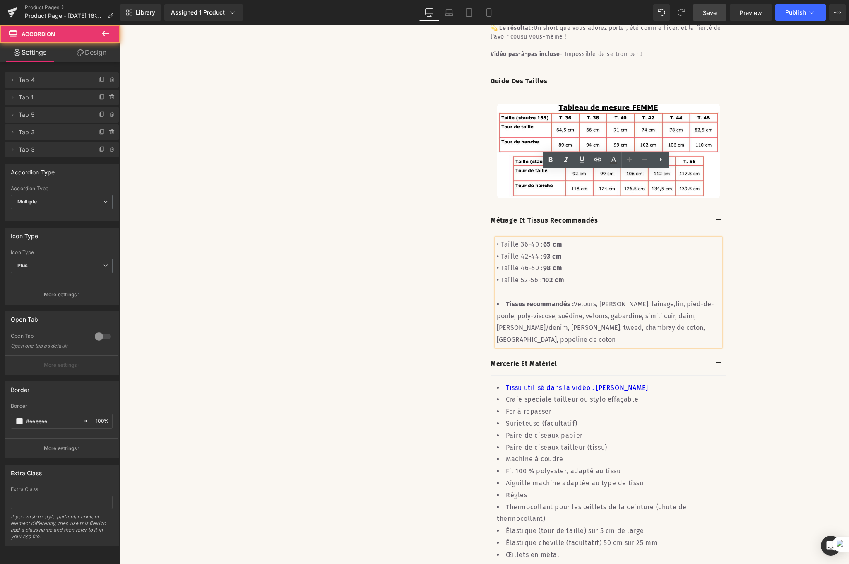
scroll to position [726, 0]
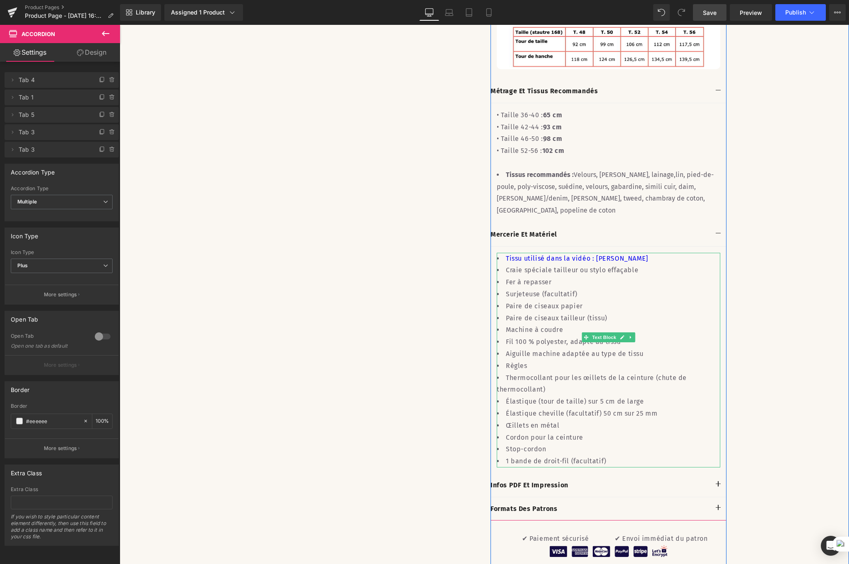
click at [603, 420] on li "Œillets en métal" at bounding box center [609, 426] width 224 height 12
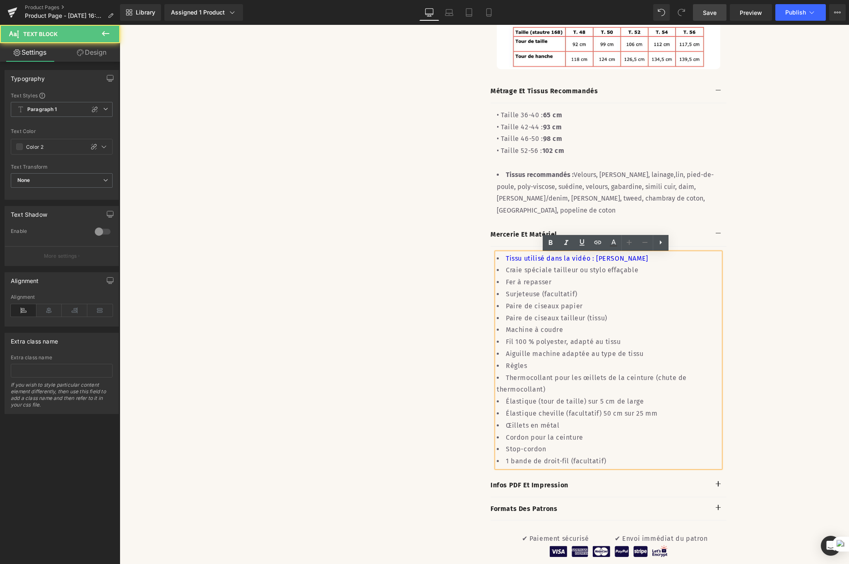
click at [606, 443] on li "Stop-cordon" at bounding box center [609, 449] width 224 height 12
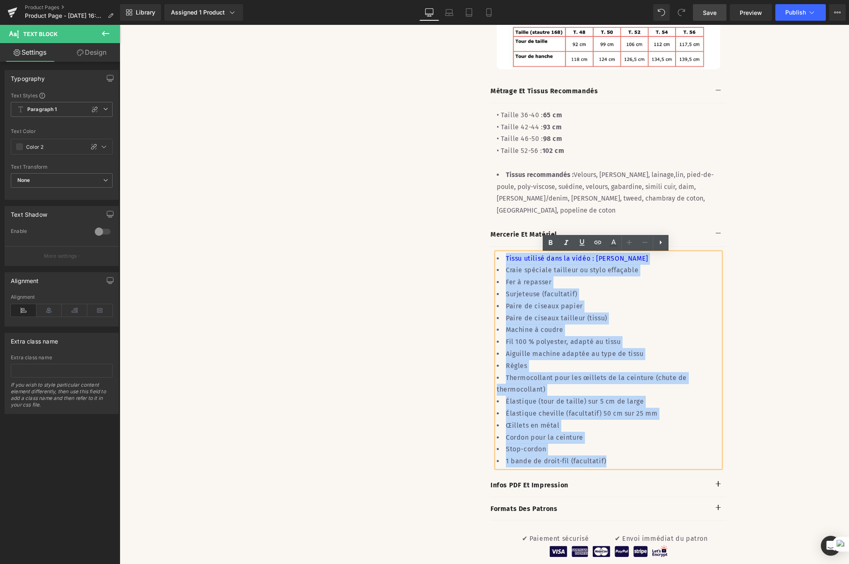
drag, startPoint x: 606, startPoint y: 416, endPoint x: 495, endPoint y: 256, distance: 195.0
click at [497, 256] on ul "Tissu utilisé dans la vidéo : [PERSON_NAME] spéciale tailleur ou stylo effaçabl…" at bounding box center [609, 360] width 224 height 215
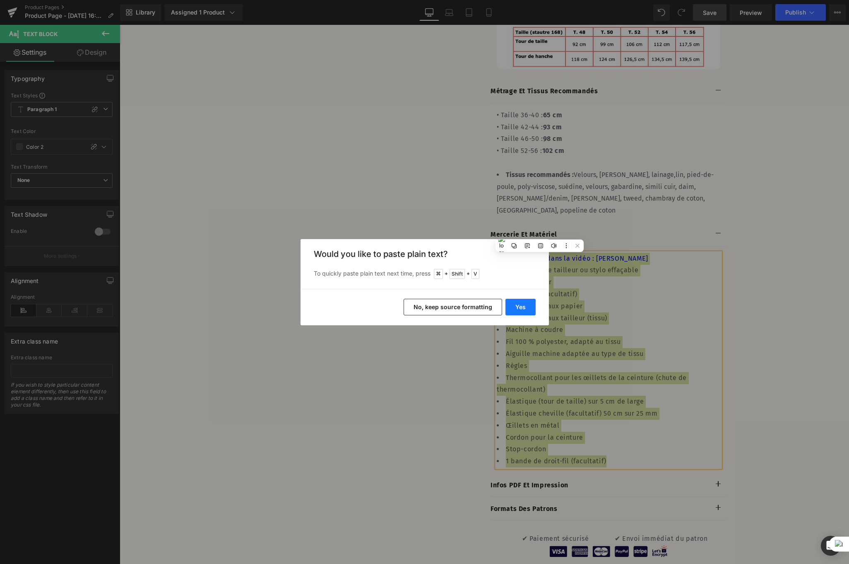
click at [522, 304] on button "Yes" at bounding box center [521, 307] width 30 height 17
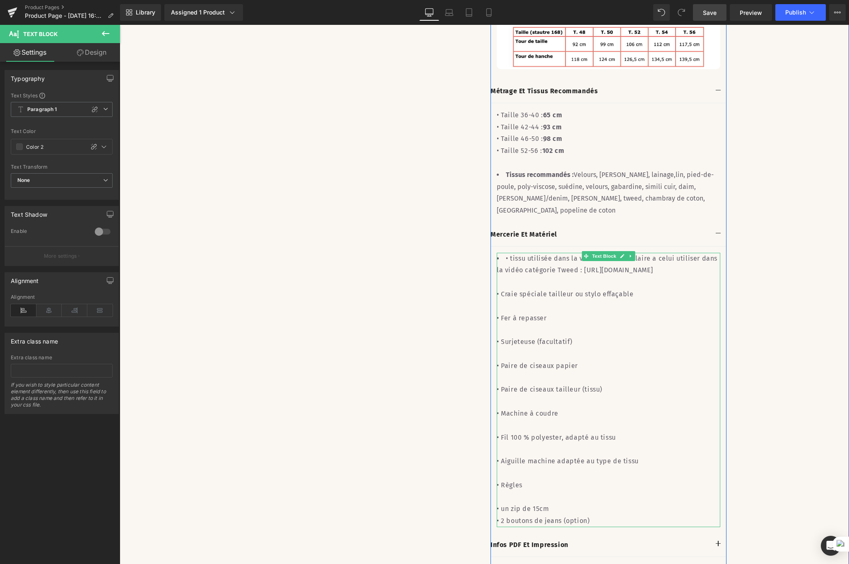
click at [506, 259] on li "• tissu utilisée dans la vidéo : Tissu similaire a celui utiliser dans la vidéo…" at bounding box center [609, 265] width 224 height 24
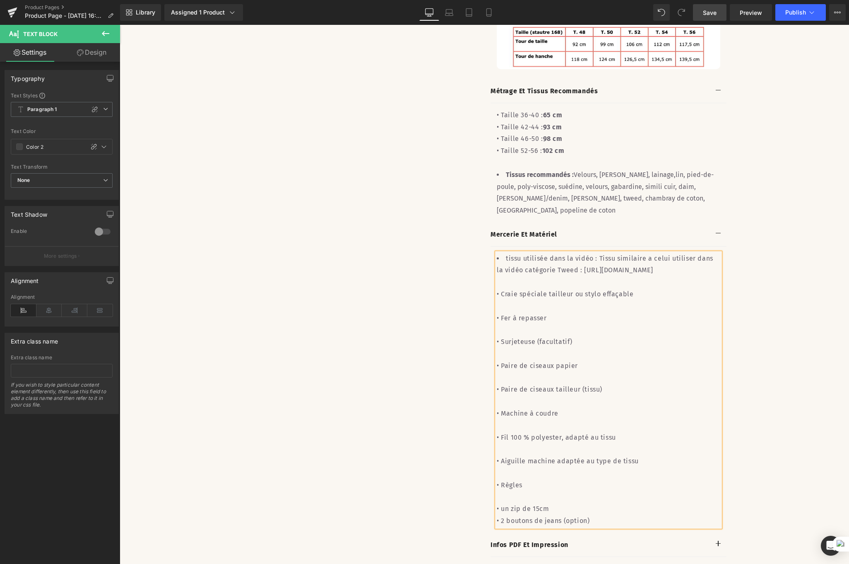
drag, startPoint x: 629, startPoint y: 278, endPoint x: 549, endPoint y: 272, distance: 80.6
click at [549, 272] on li "tissu utilisée dans la vidéo : Tissu similaire a celui utiliser dans la vidéo c…" at bounding box center [609, 265] width 224 height 24
drag, startPoint x: 583, startPoint y: 259, endPoint x: 517, endPoint y: 259, distance: 65.8
click at [517, 259] on li "tissu utilisée dans la vidéo : Tissu similaire a celui utiliser dans la vidéo c…" at bounding box center [609, 265] width 224 height 24
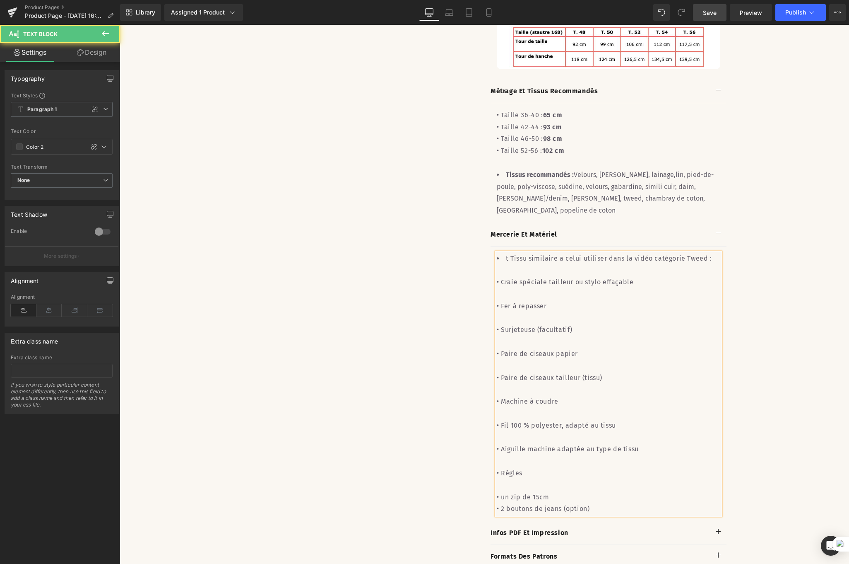
click at [508, 257] on li "t Tissu similaire a celui utiliser dans la vidéo catégorie Tweed :" at bounding box center [609, 259] width 224 height 12
drag, startPoint x: 684, startPoint y: 259, endPoint x: 690, endPoint y: 260, distance: 5.4
click at [690, 260] on li "Tissu similaire a celui utiliser dans la vidéo catégorie Tweed :" at bounding box center [609, 259] width 224 height 12
drag, startPoint x: 683, startPoint y: 258, endPoint x: 503, endPoint y: 258, distance: 180.1
click at [503, 258] on li "Tissu similaire a celui utiliser dans la vidéo catégorie Tweed" at bounding box center [609, 259] width 224 height 12
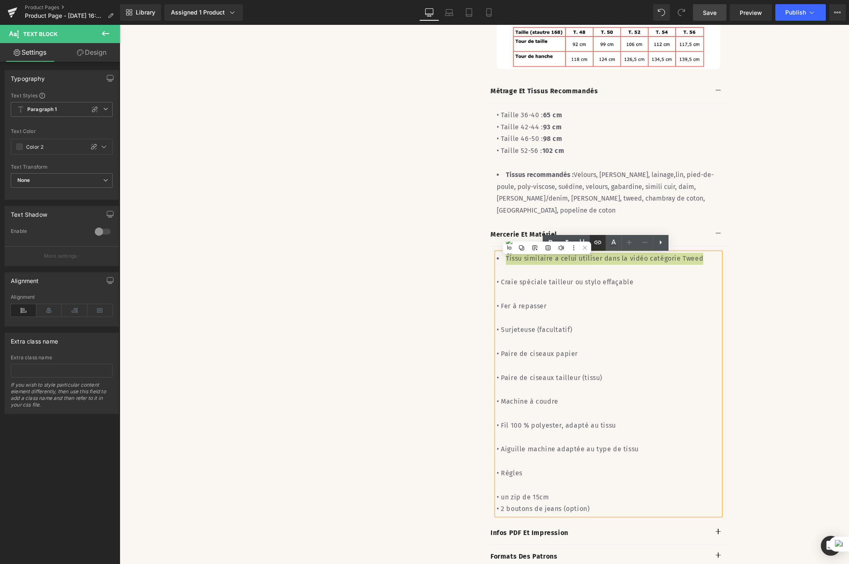
click at [599, 242] on icon at bounding box center [597, 242] width 7 height 3
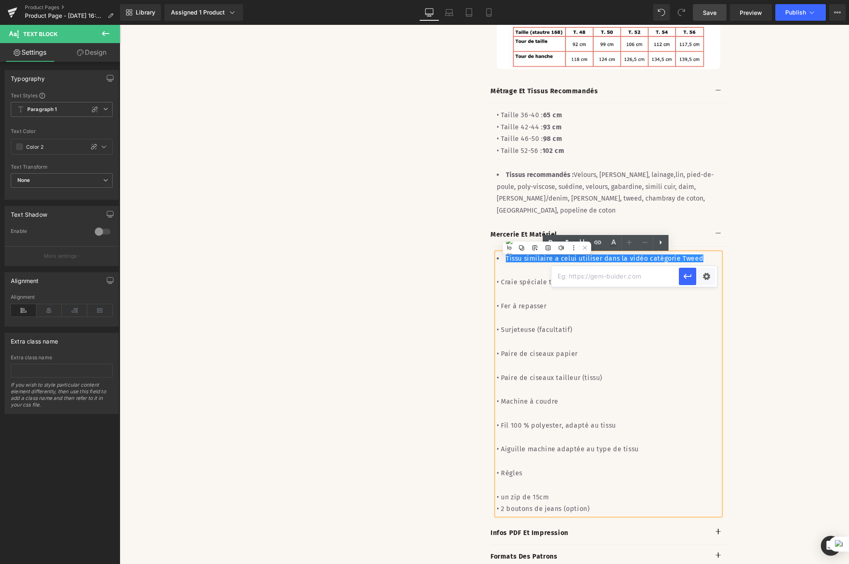
click at [644, 275] on input "text" at bounding box center [616, 276] width 128 height 21
paste input "[URL][DOMAIN_NAME]"
type input "[URL][DOMAIN_NAME]"
click at [683, 277] on icon "button" at bounding box center [688, 276] width 10 height 10
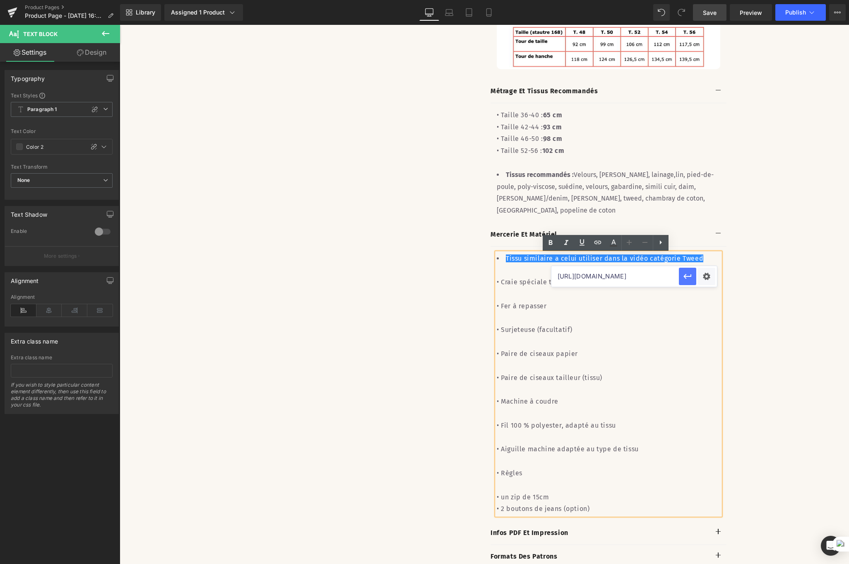
scroll to position [0, 0]
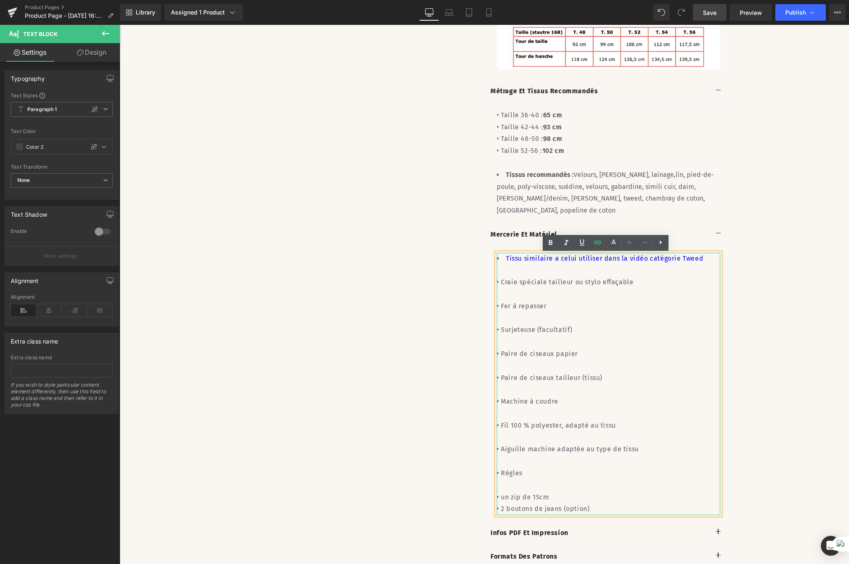
click at [629, 277] on div "• Craie spéciale tailleur ou stylo effaçable" at bounding box center [609, 282] width 224 height 12
click at [498, 279] on div "• Craie spéciale tailleur ou stylo effaçable" at bounding box center [609, 282] width 224 height 12
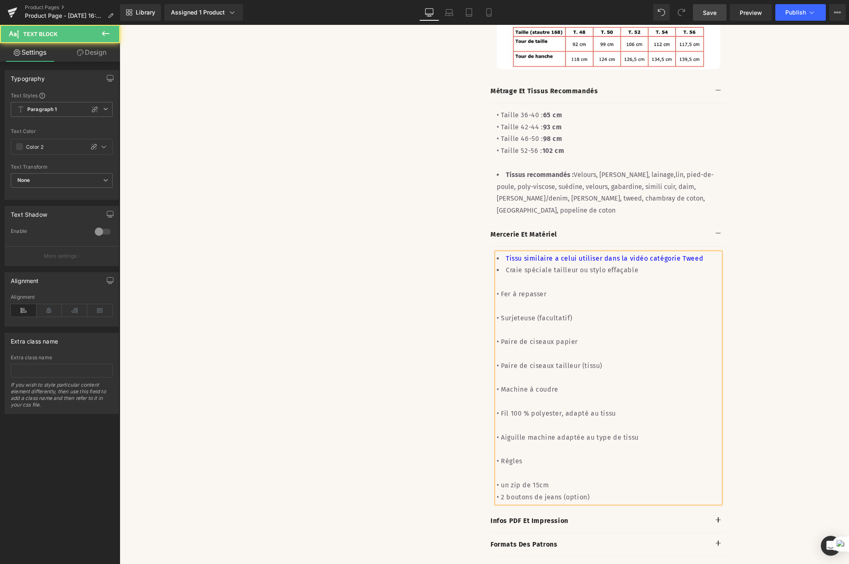
click at [497, 288] on div "• Fer à repasser" at bounding box center [609, 294] width 224 height 12
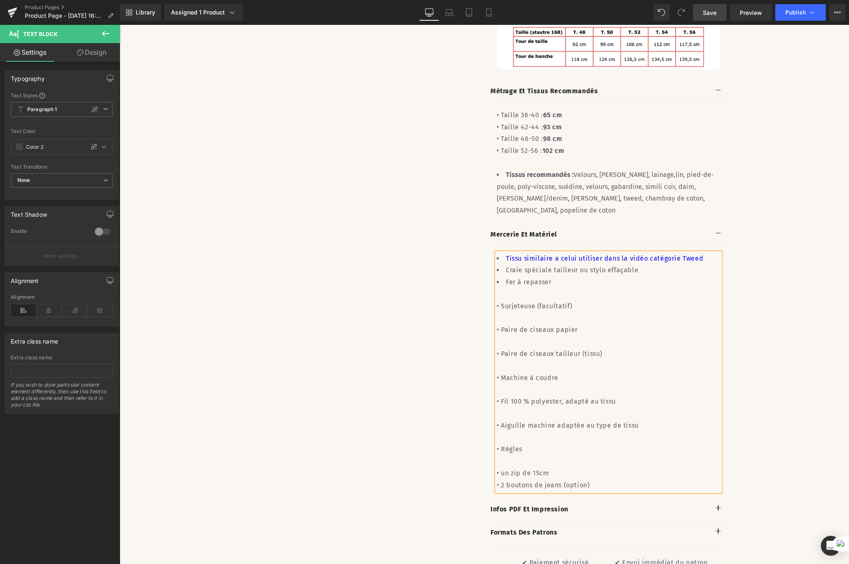
click at [498, 300] on div "• Surjeteuse (facultatif)" at bounding box center [609, 306] width 224 height 12
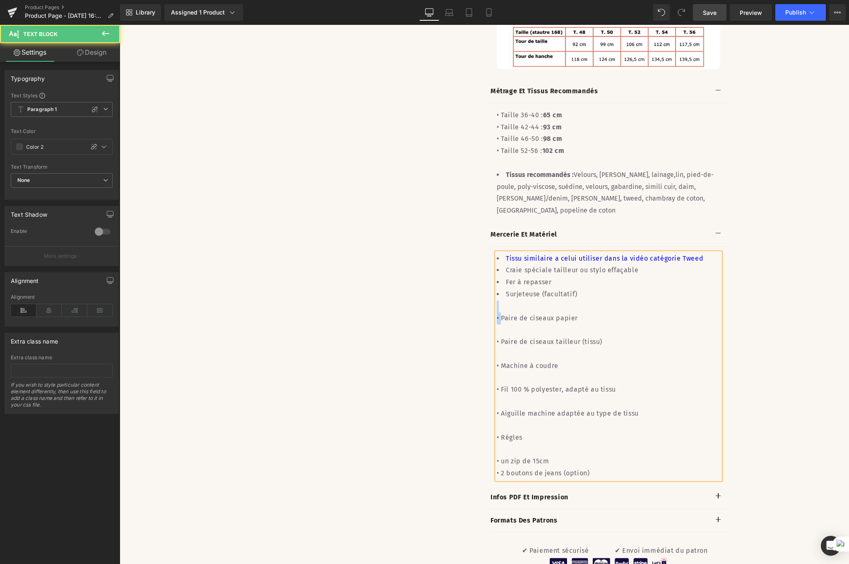
drag, startPoint x: 499, startPoint y: 304, endPoint x: 495, endPoint y: 299, distance: 6.9
click at [497, 299] on div "Tissu similaire a celui utiliser dans la vidéo catégorie Tweed Craie spéciale t…" at bounding box center [609, 366] width 224 height 227
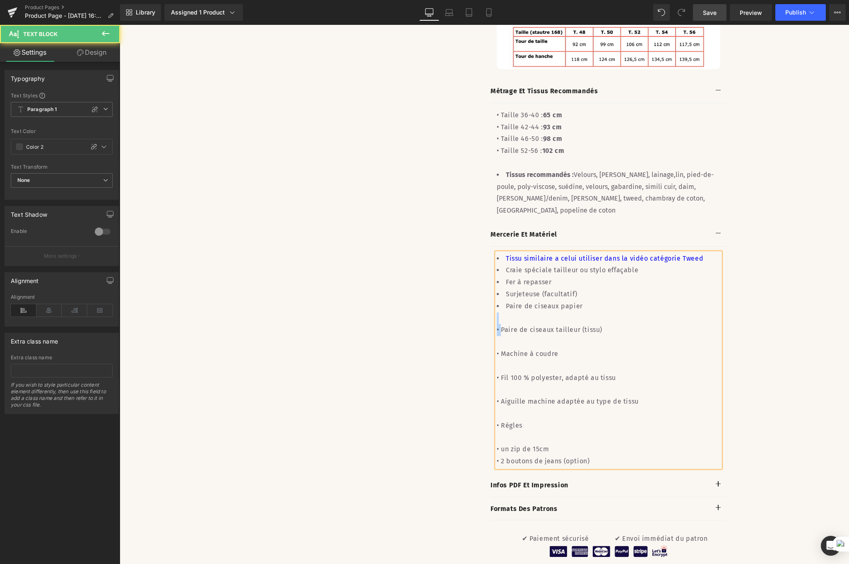
drag, startPoint x: 497, startPoint y: 316, endPoint x: 497, endPoint y: 309, distance: 7.9
click at [497, 309] on div "Tissu similaire a celui utiliser dans la vidéo catégorie Tweed Craie spéciale t…" at bounding box center [609, 360] width 224 height 215
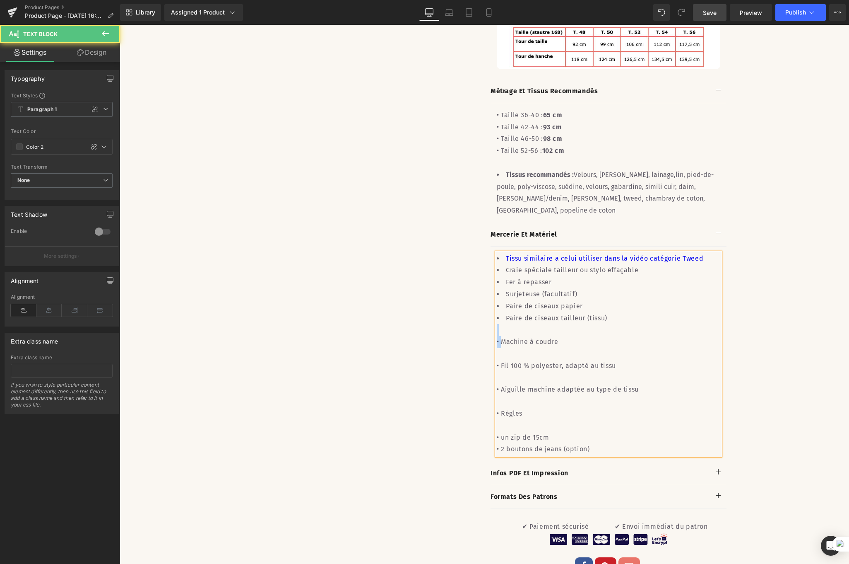
drag, startPoint x: 498, startPoint y: 326, endPoint x: 495, endPoint y: 317, distance: 9.4
click at [497, 317] on div "Tissu similaire a celui utiliser dans la vidéo catégorie Tweed Craie spéciale t…" at bounding box center [609, 354] width 224 height 203
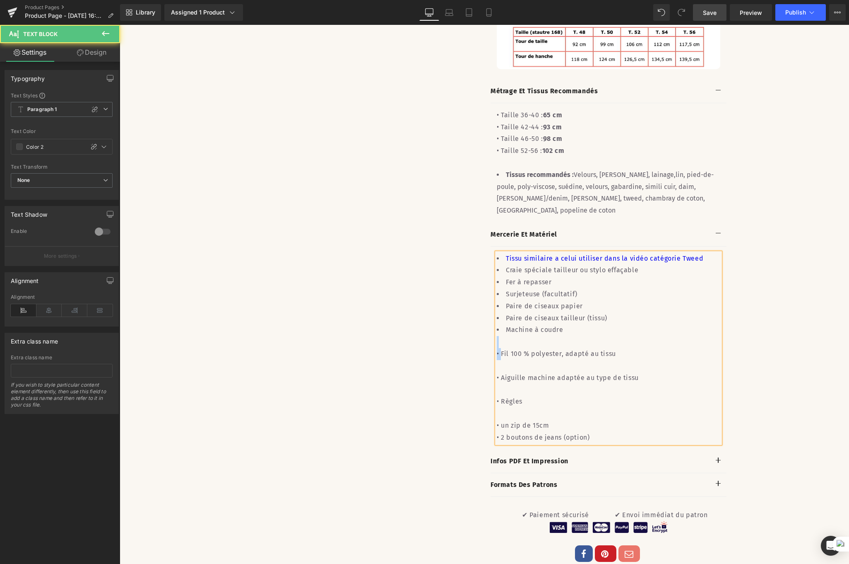
drag, startPoint x: 498, startPoint y: 337, endPoint x: 497, endPoint y: 326, distance: 10.8
click at [497, 326] on div "Tissu similaire a celui utiliser dans la vidéo catégorie Tweed Craie spéciale t…" at bounding box center [609, 348] width 224 height 191
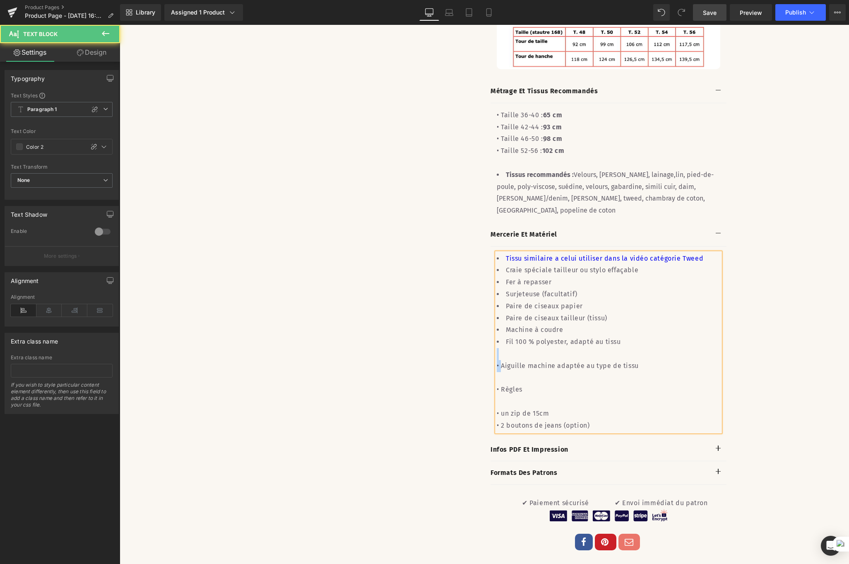
drag, startPoint x: 499, startPoint y: 346, endPoint x: 496, endPoint y: 335, distance: 11.1
click at [497, 335] on div "Tissu similaire a celui utiliser dans la vidéo catégorie Tweed Craie spéciale t…" at bounding box center [609, 342] width 224 height 179
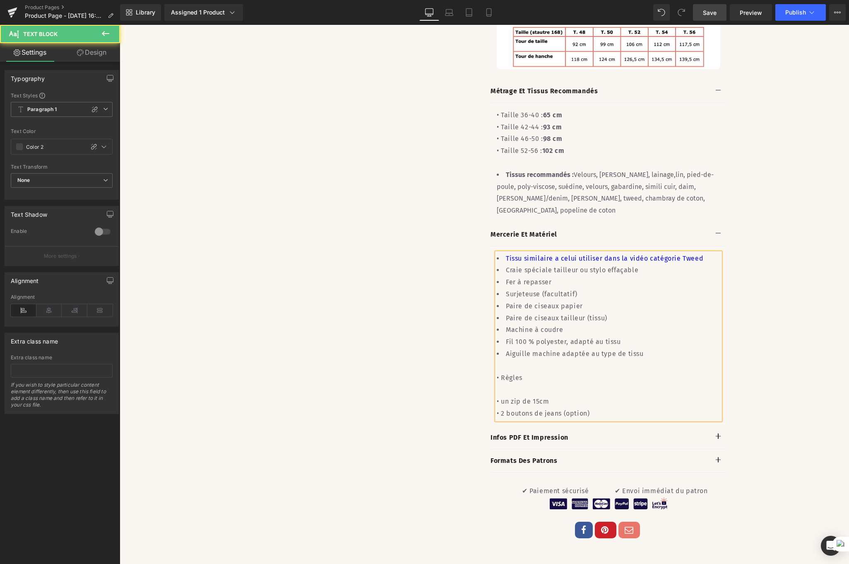
click at [497, 372] on div "• Règles" at bounding box center [609, 378] width 224 height 12
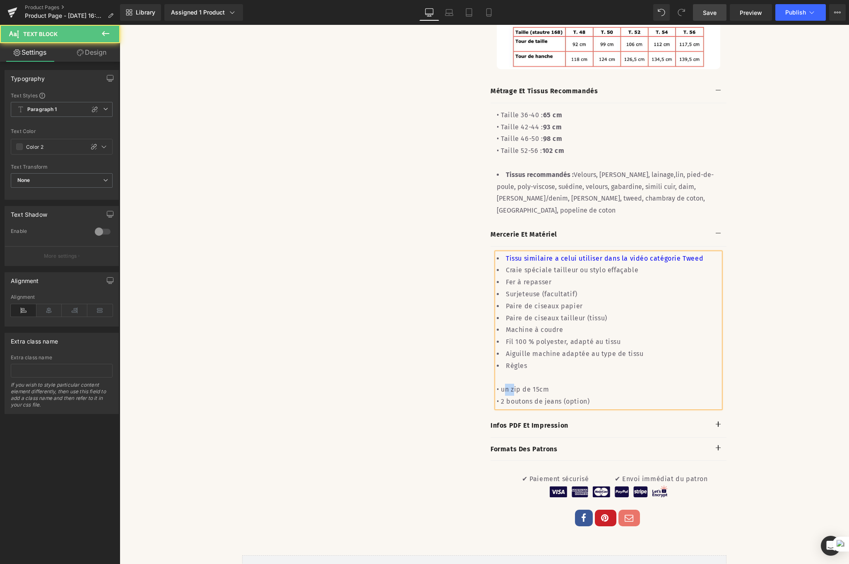
drag, startPoint x: 510, startPoint y: 368, endPoint x: 499, endPoint y: 368, distance: 10.4
click at [499, 383] on div "• un zip de 15cm" at bounding box center [609, 389] width 224 height 12
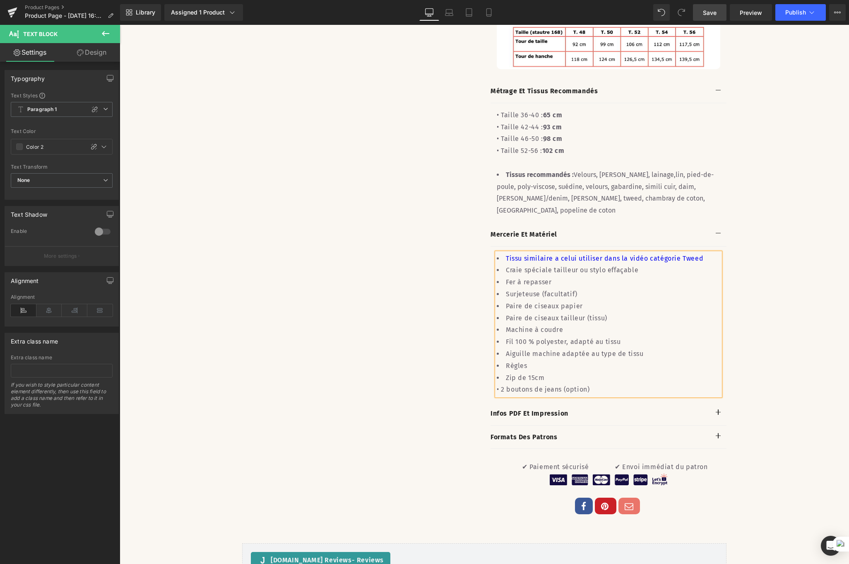
click at [497, 383] on div "• 2 boutons de jeans (option)" at bounding box center [609, 389] width 224 height 12
click at [711, 402] on button "button" at bounding box center [718, 413] width 17 height 23
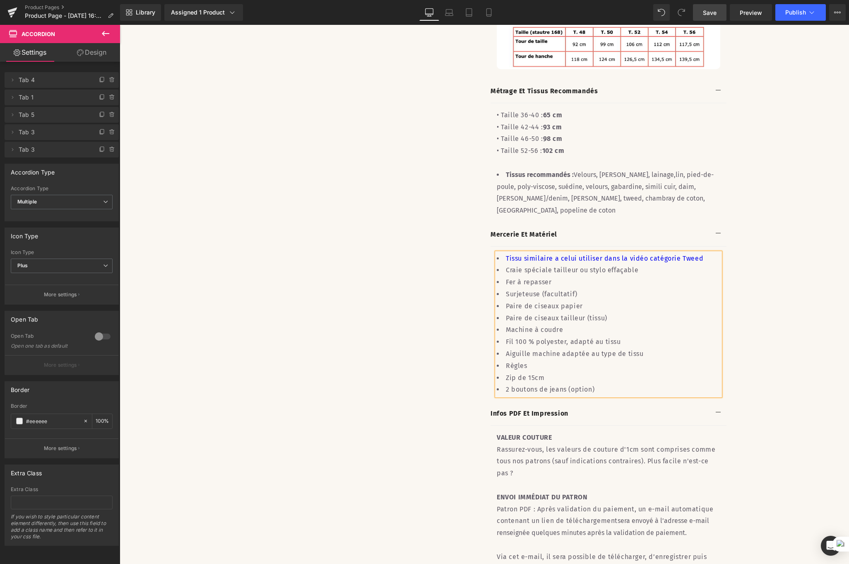
click at [714, 402] on button "button" at bounding box center [718, 413] width 17 height 23
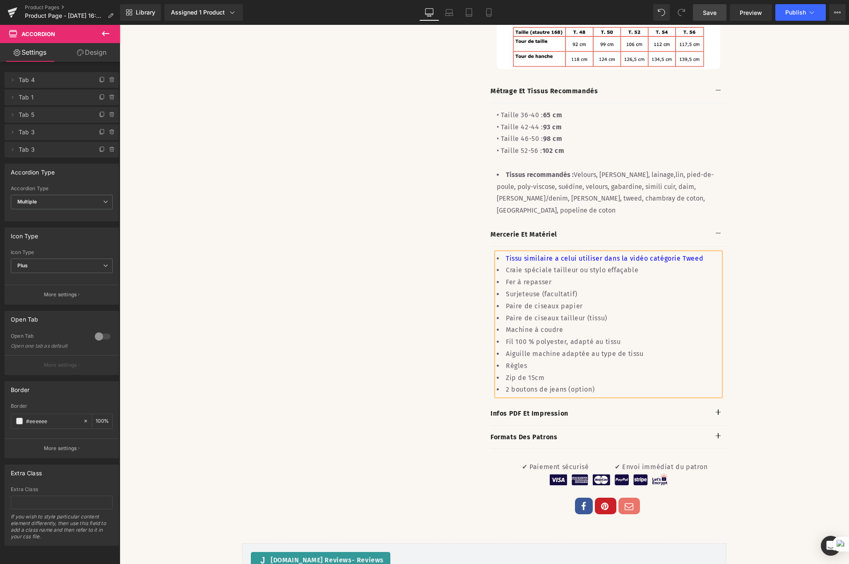
click at [703, 11] on link "Save" at bounding box center [710, 12] width 34 height 17
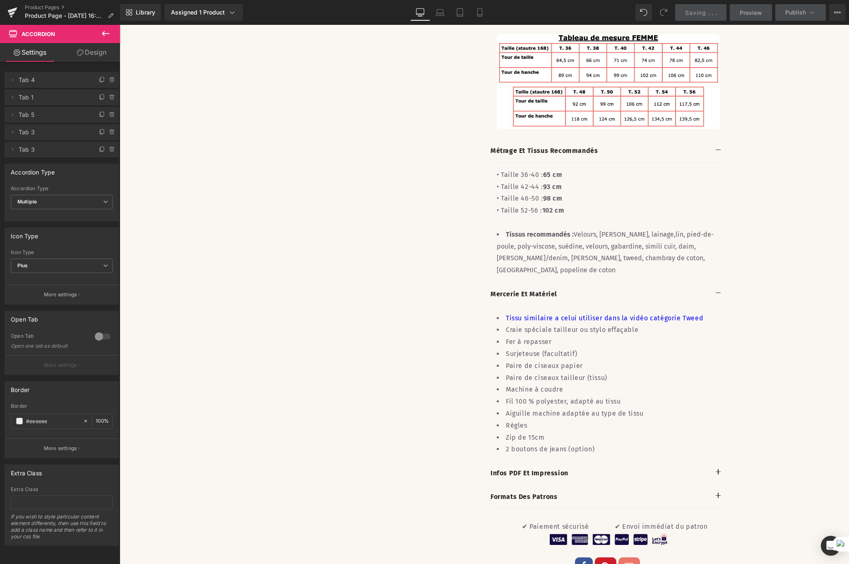
scroll to position [70, 0]
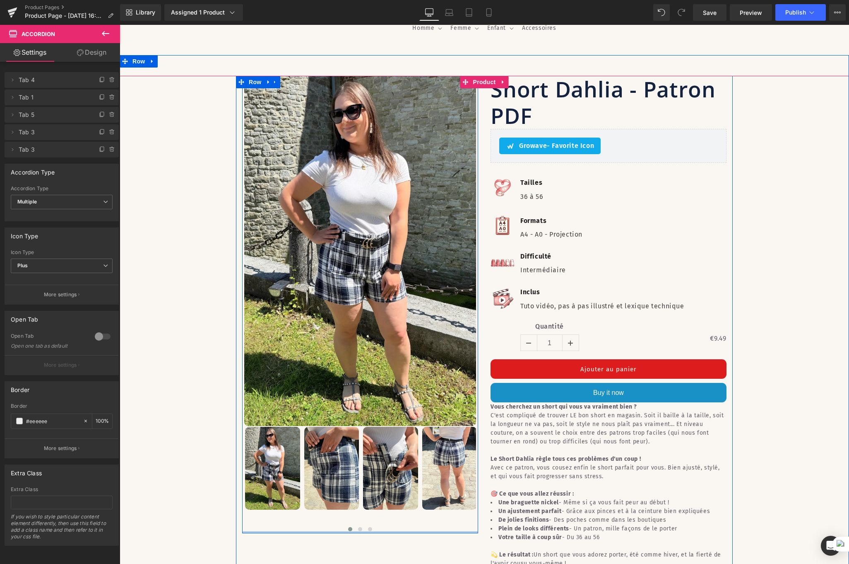
click at [368, 533] on div at bounding box center [360, 532] width 236 height 2
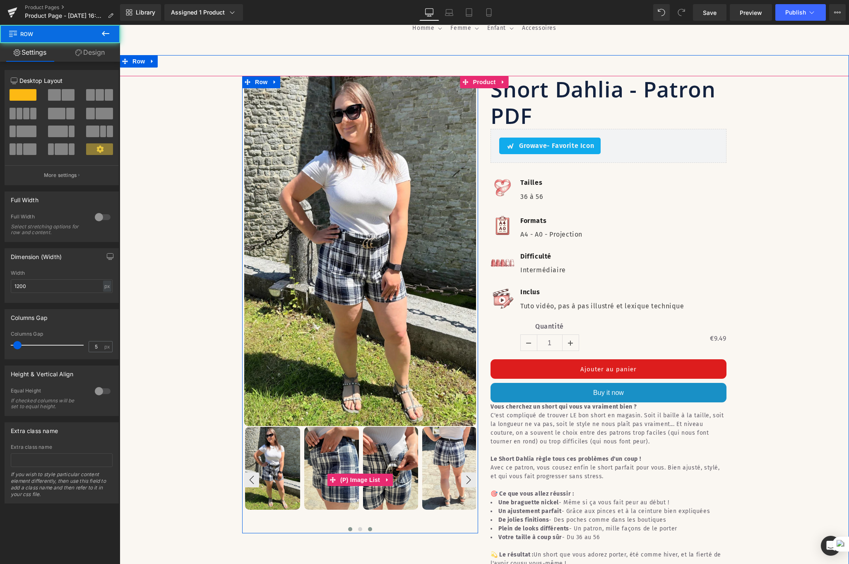
click at [368, 530] on span at bounding box center [370, 529] width 4 height 4
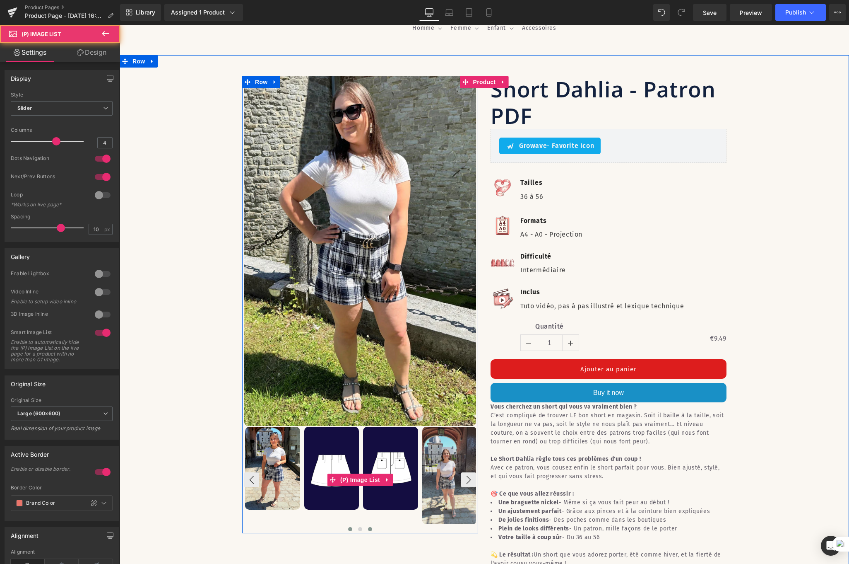
click at [348, 531] on span at bounding box center [350, 529] width 4 height 4
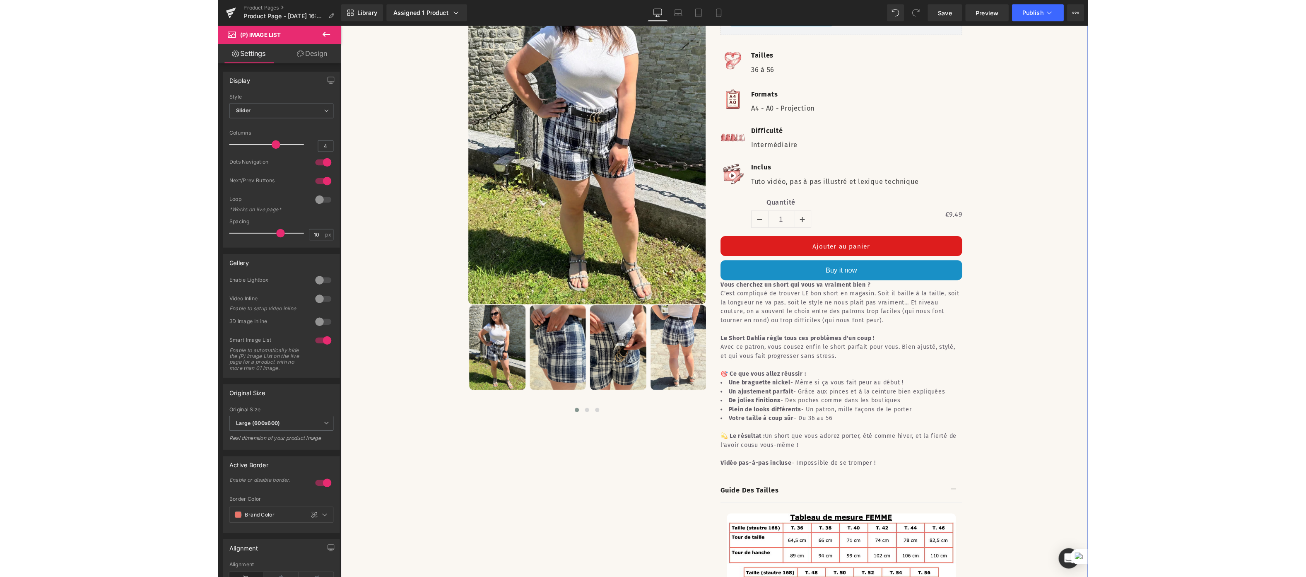
scroll to position [285, 0]
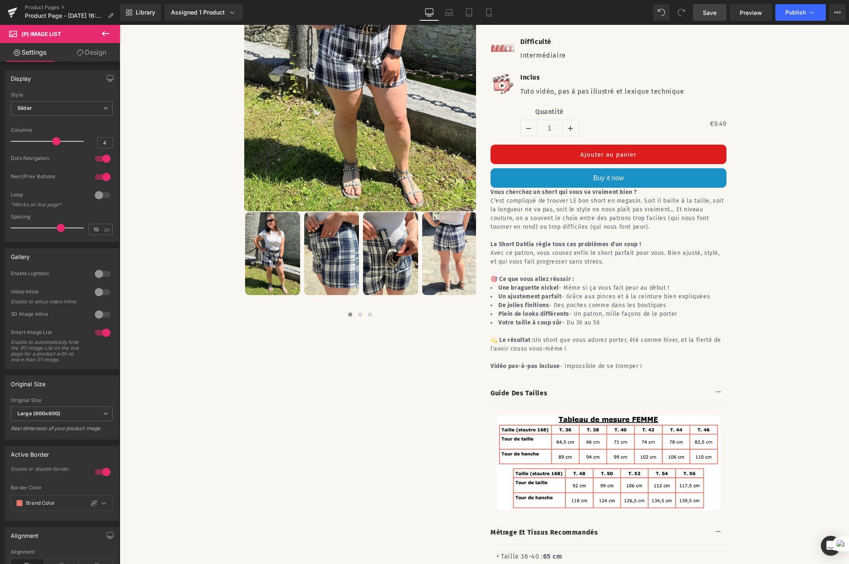
click at [719, 12] on link "Save" at bounding box center [710, 12] width 34 height 17
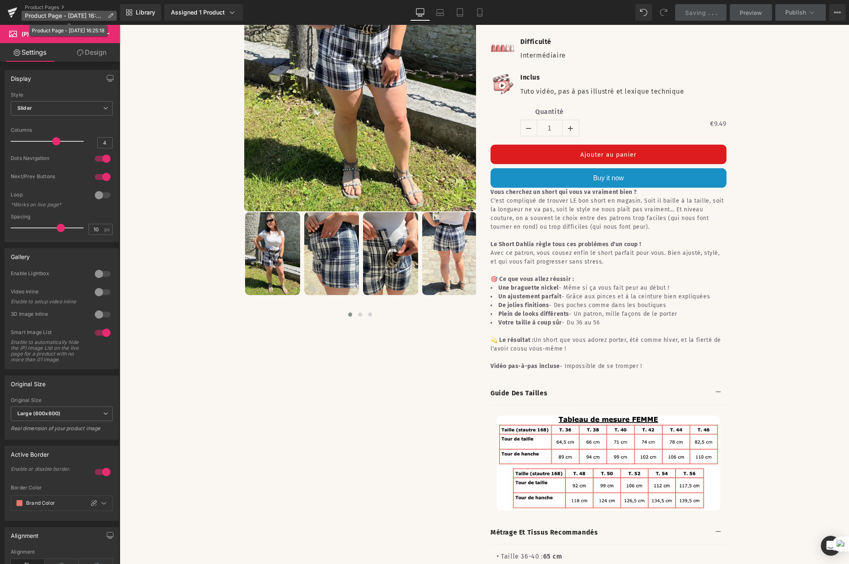
click at [113, 15] on icon at bounding box center [111, 16] width 6 height 6
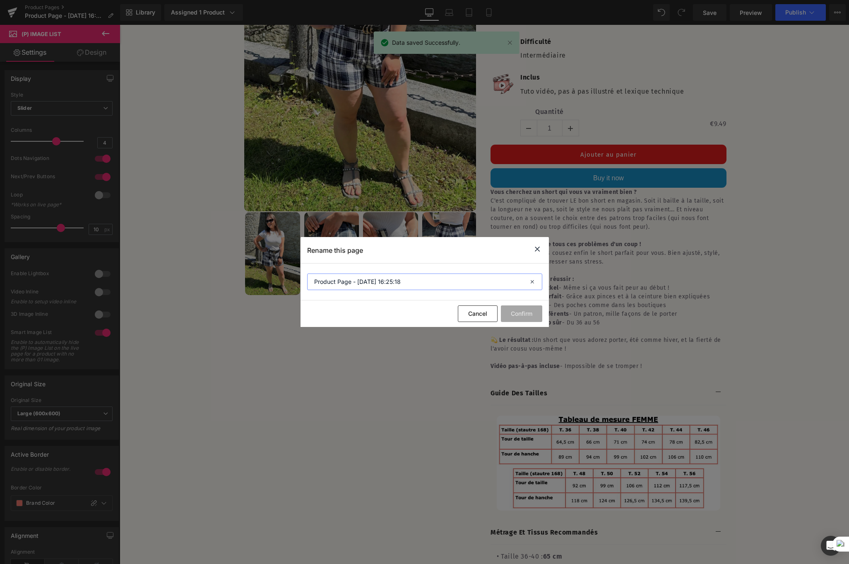
click at [353, 279] on input "Product Page - [DATE] 16:25:18" at bounding box center [424, 281] width 235 height 17
type input "Short Dahlia"
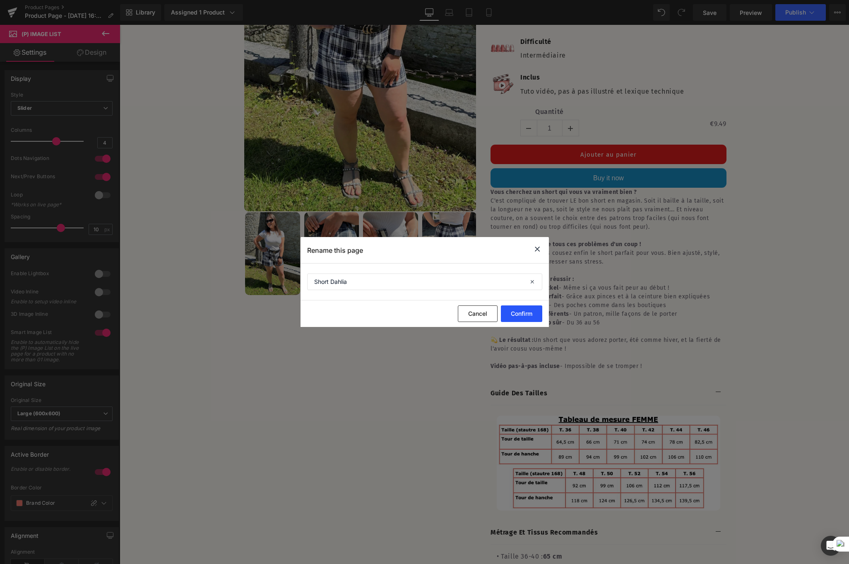
click at [526, 309] on button "Confirm" at bounding box center [521, 313] width 41 height 17
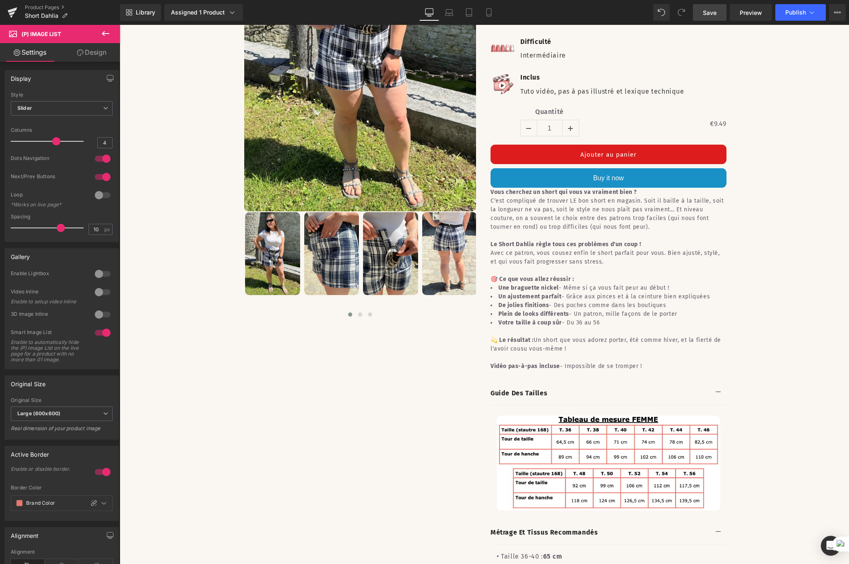
click at [719, 18] on link "Save" at bounding box center [710, 12] width 34 height 17
click at [760, 14] on icon at bounding box center [837, 12] width 7 height 7
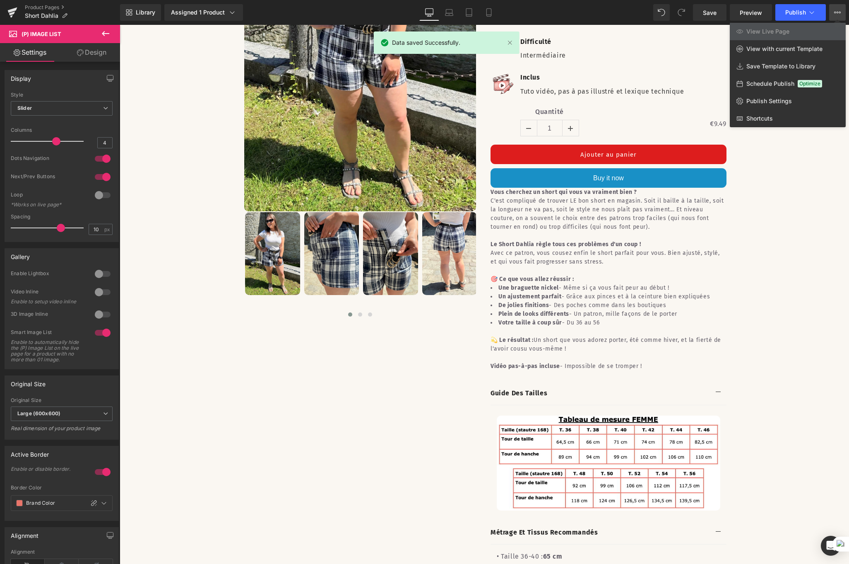
click at [760, 8] on button "View Live Page View with current Template Save Template to Library Schedule Pub…" at bounding box center [837, 12] width 17 height 17
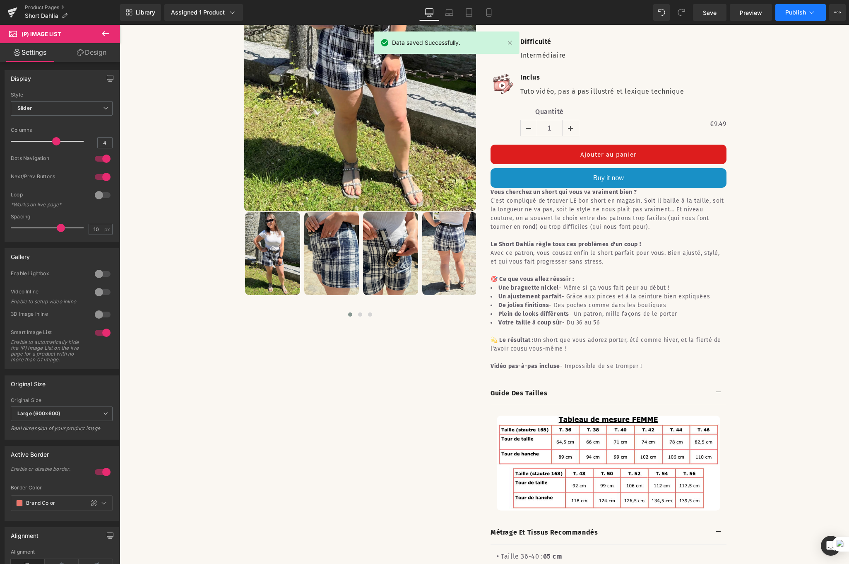
click at [760, 10] on icon at bounding box center [812, 12] width 8 height 8
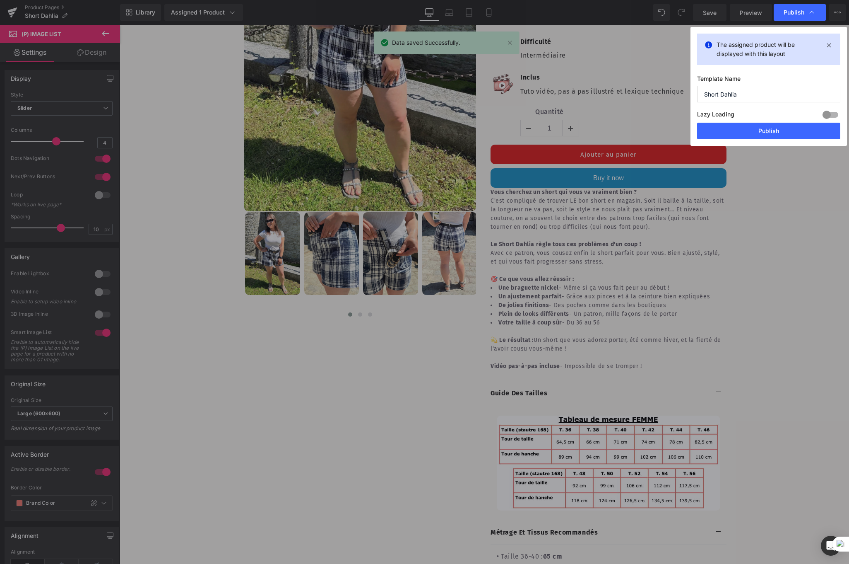
click at [760, 118] on div at bounding box center [831, 114] width 20 height 13
click at [760, 126] on button "Publish" at bounding box center [768, 131] width 143 height 17
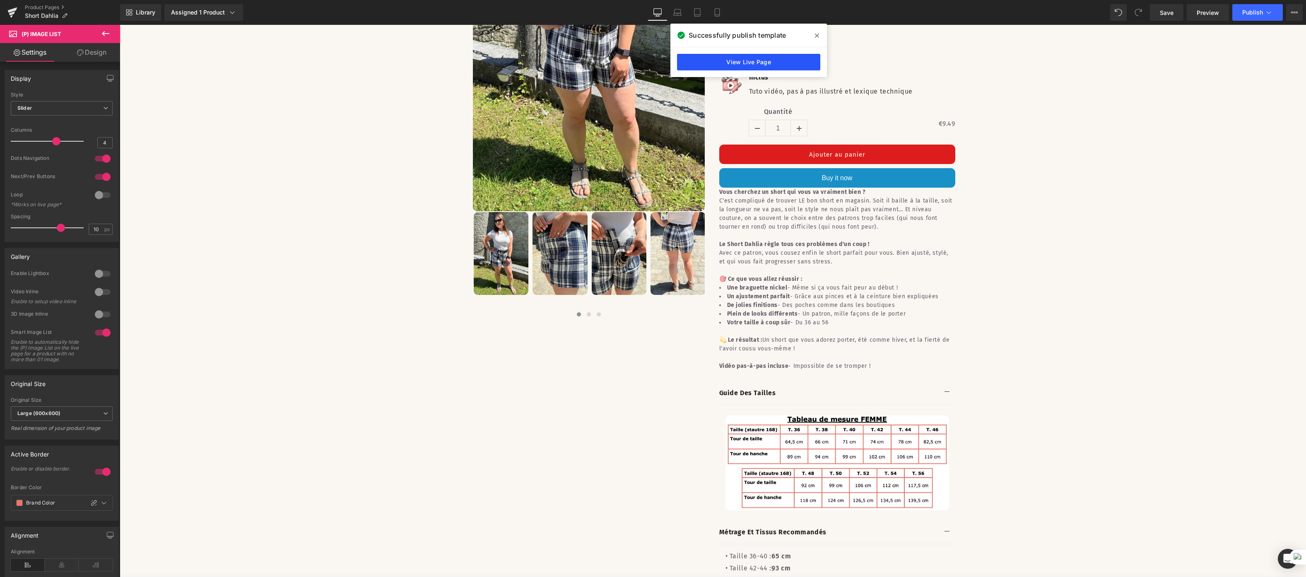
click at [753, 65] on link "View Live Page" at bounding box center [748, 62] width 143 height 17
click at [5, 12] on link at bounding box center [12, 12] width 25 height 25
